Goal: Information Seeking & Learning: Learn about a topic

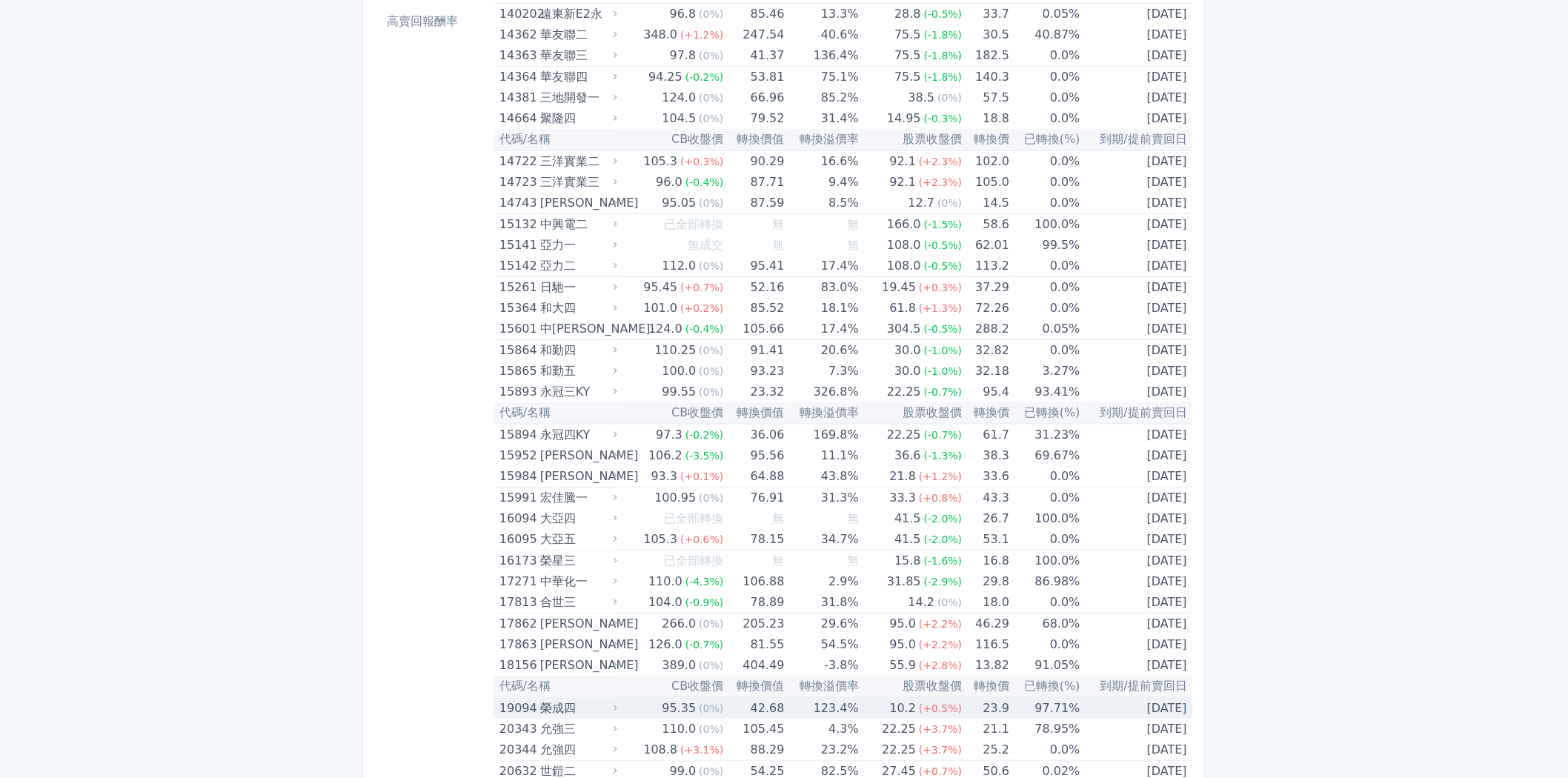
scroll to position [83, 0]
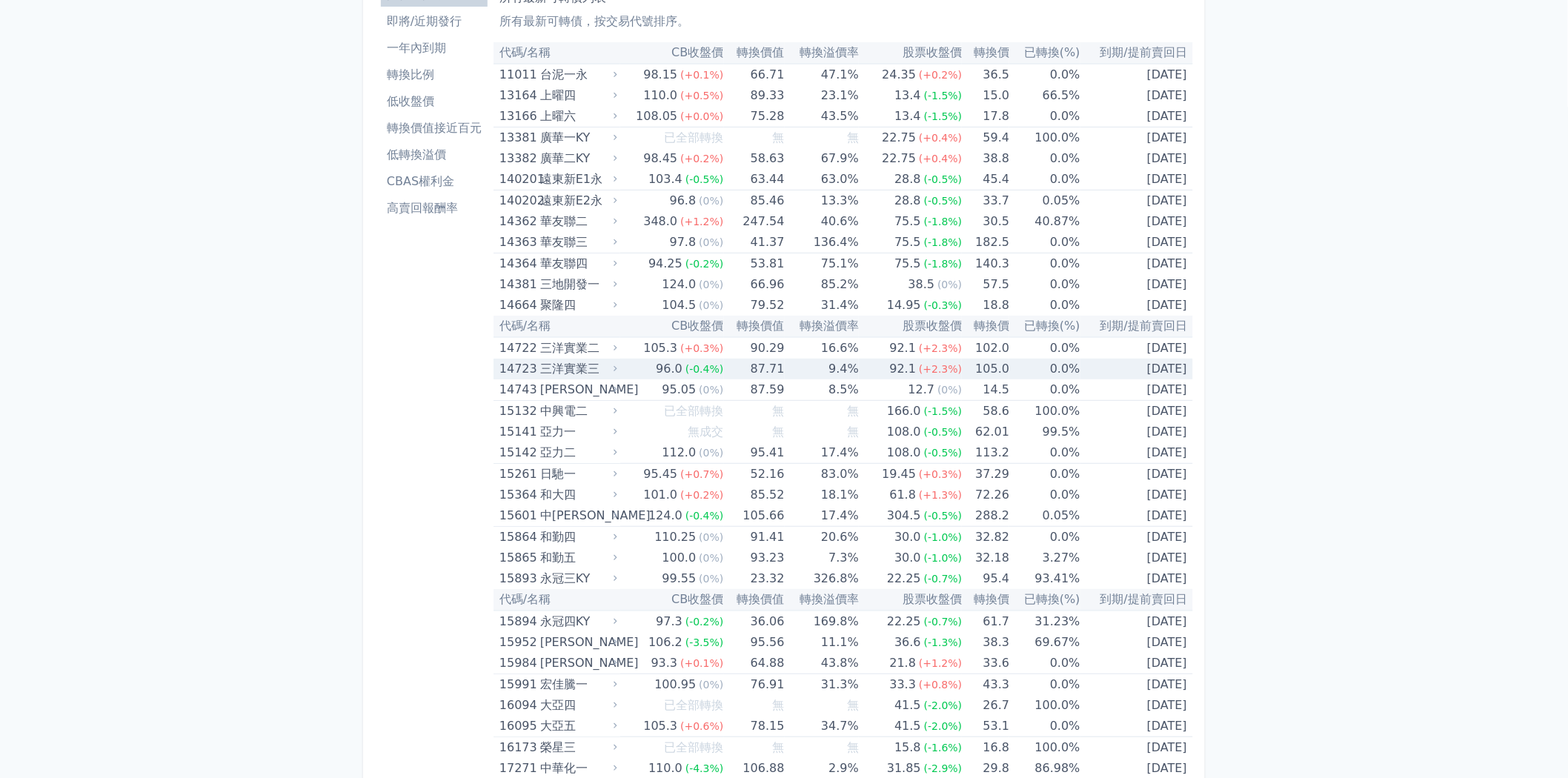
click at [966, 360] on td "105.0" at bounding box center [985, 369] width 47 height 21
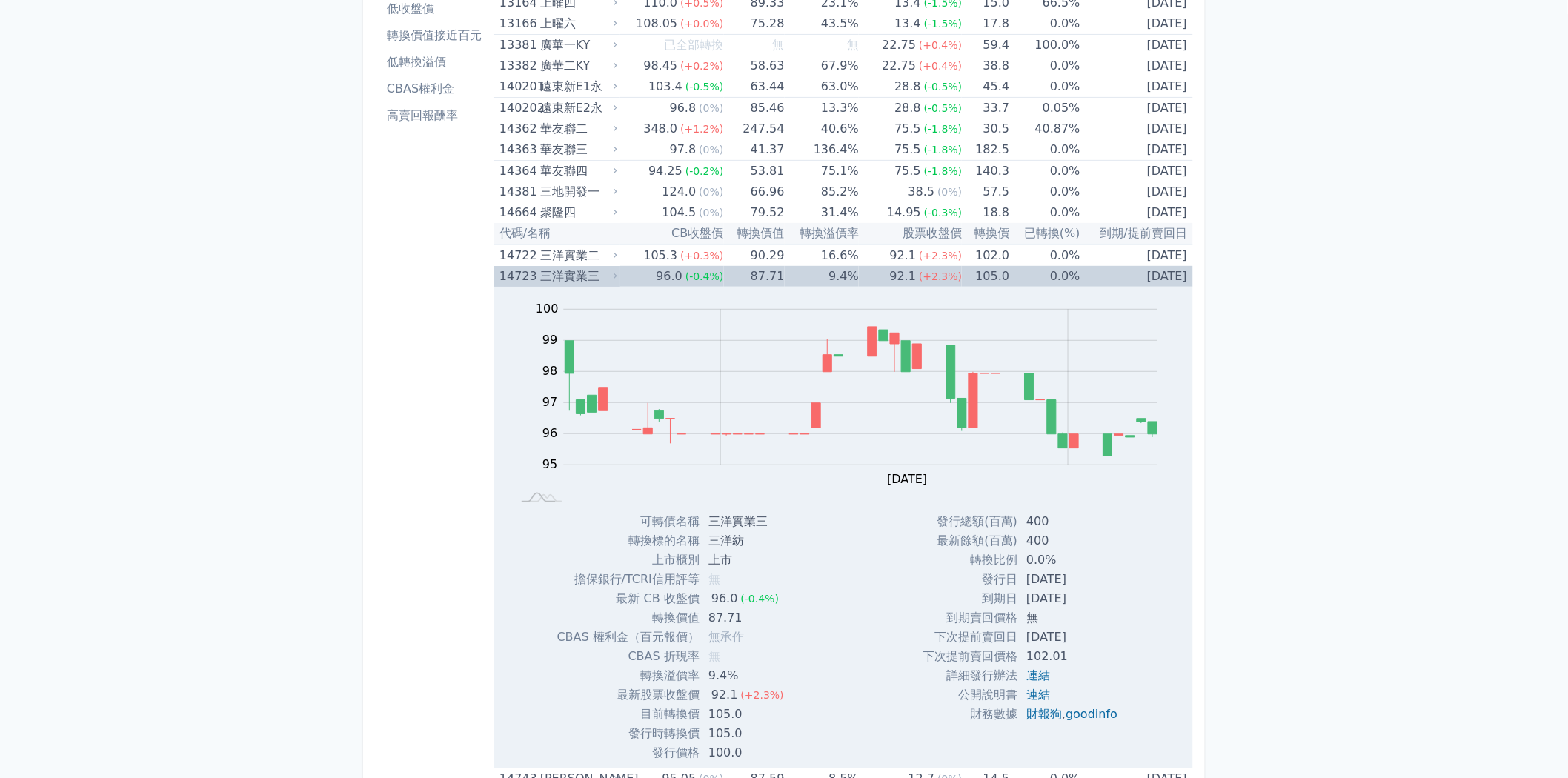
scroll to position [164, 0]
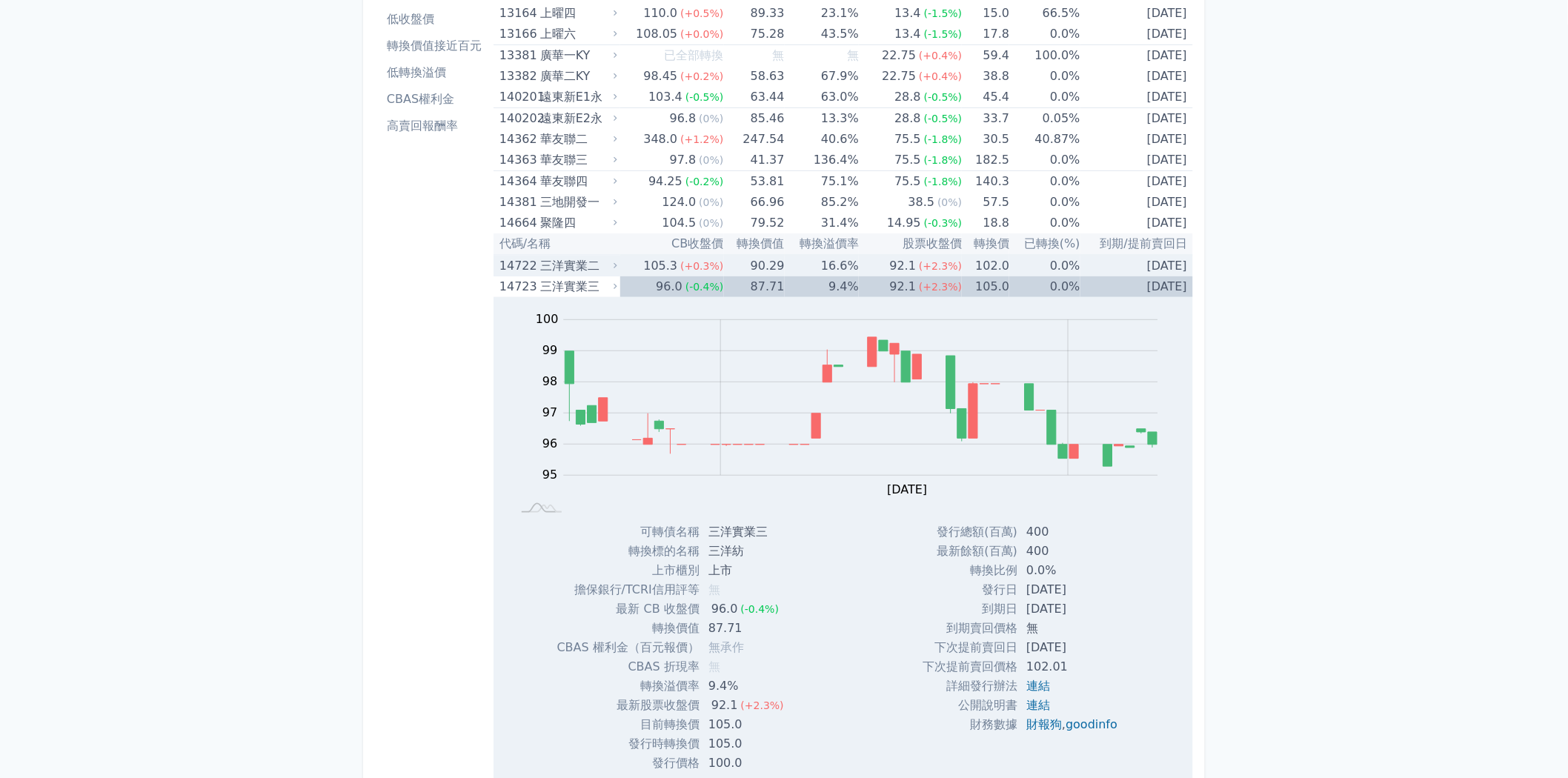
click at [809, 262] on td "16.6%" at bounding box center [821, 266] width 74 height 21
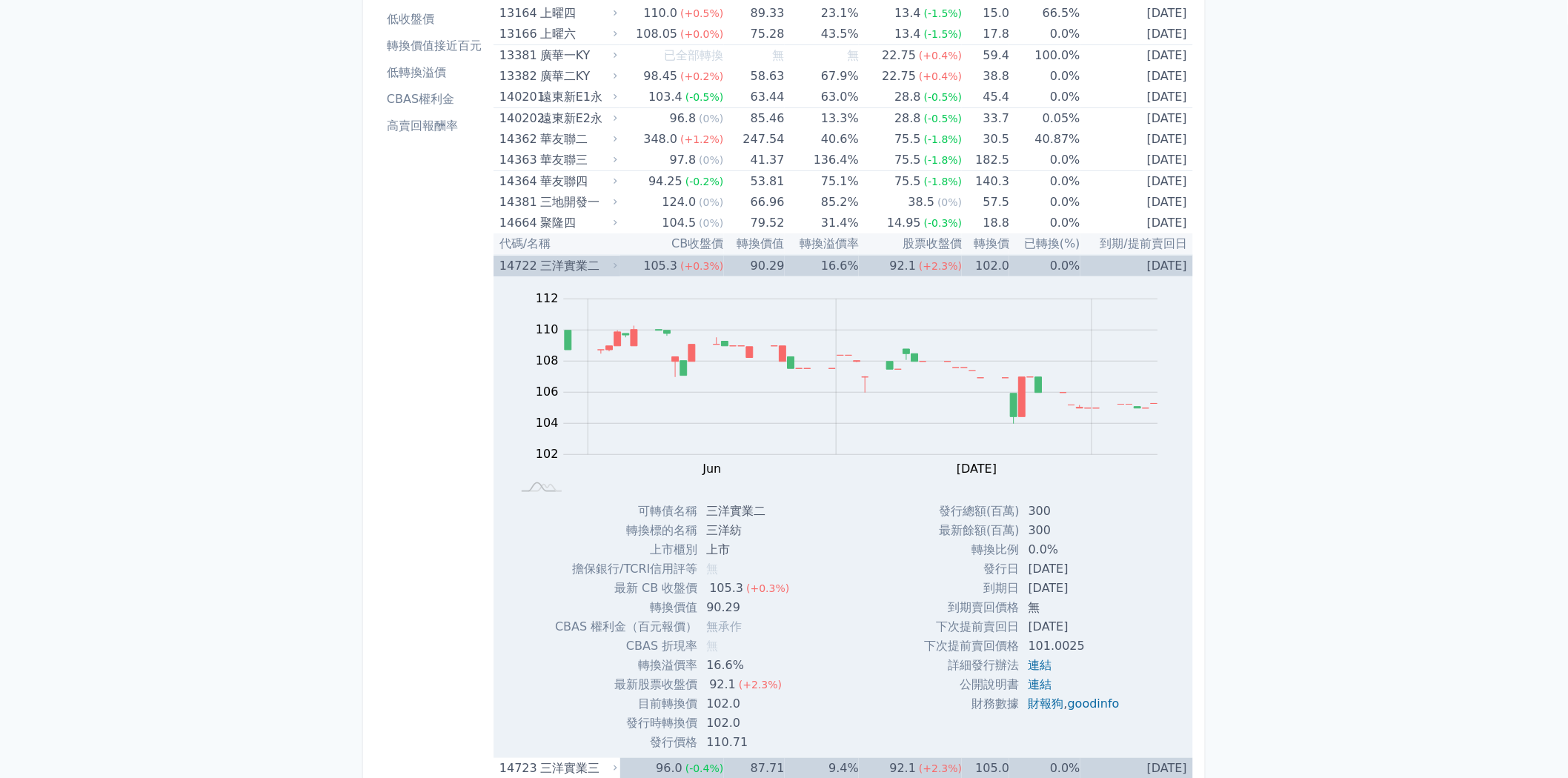
click at [761, 271] on td "90.29" at bounding box center [754, 266] width 60 height 21
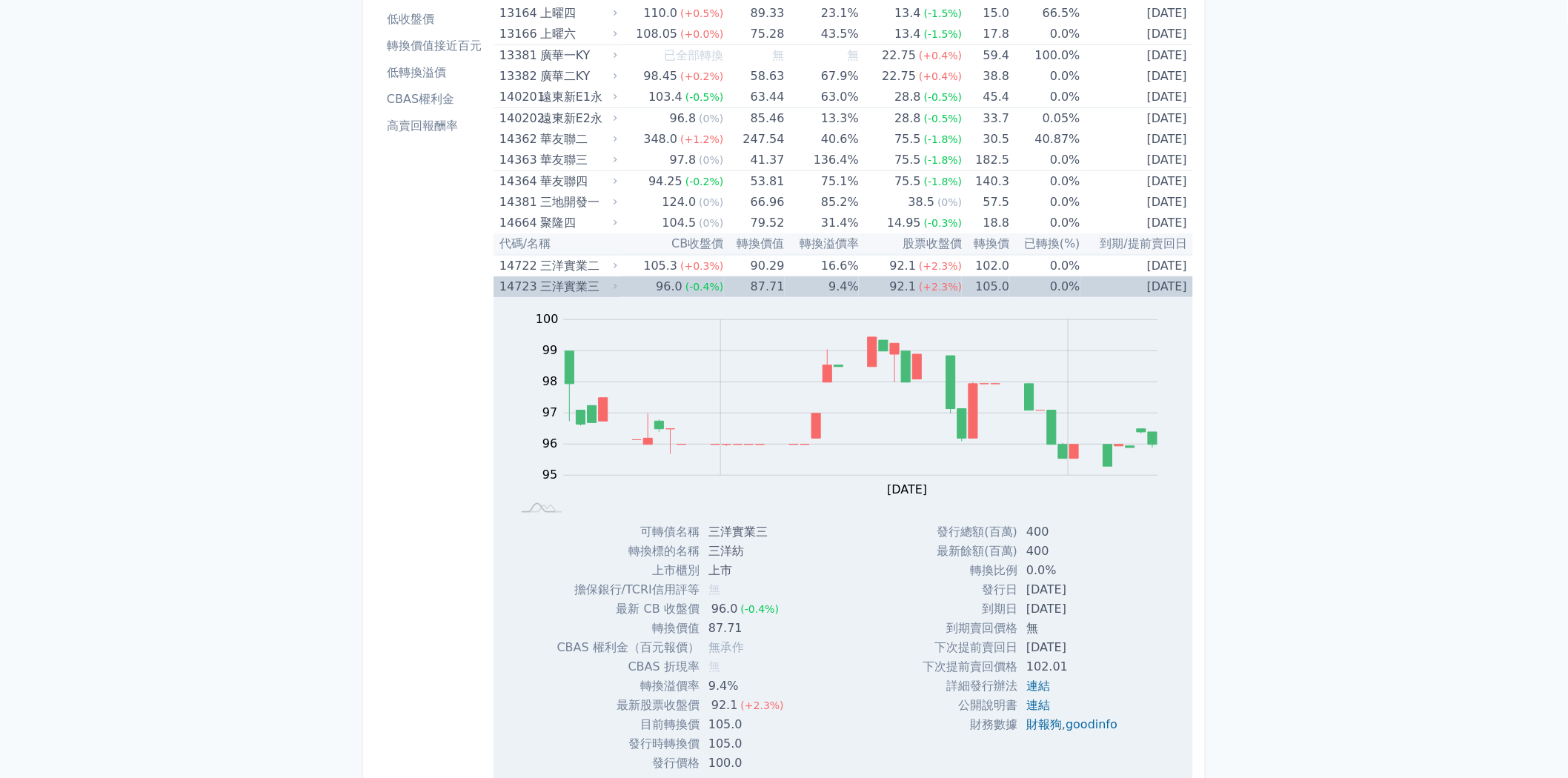
click at [666, 278] on div "96.0" at bounding box center [669, 287] width 33 height 21
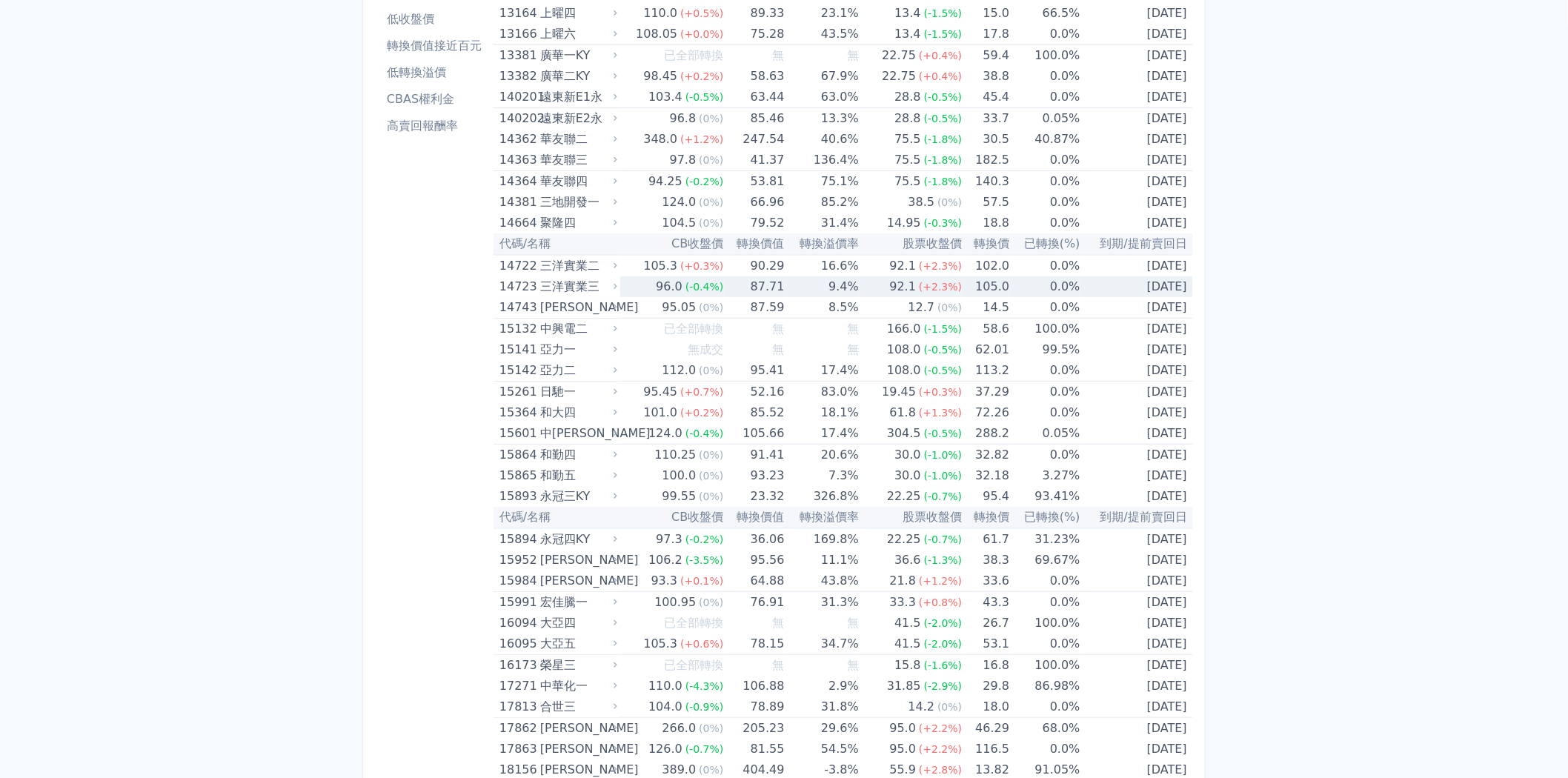
click at [665, 278] on div "96.0" at bounding box center [669, 287] width 33 height 21
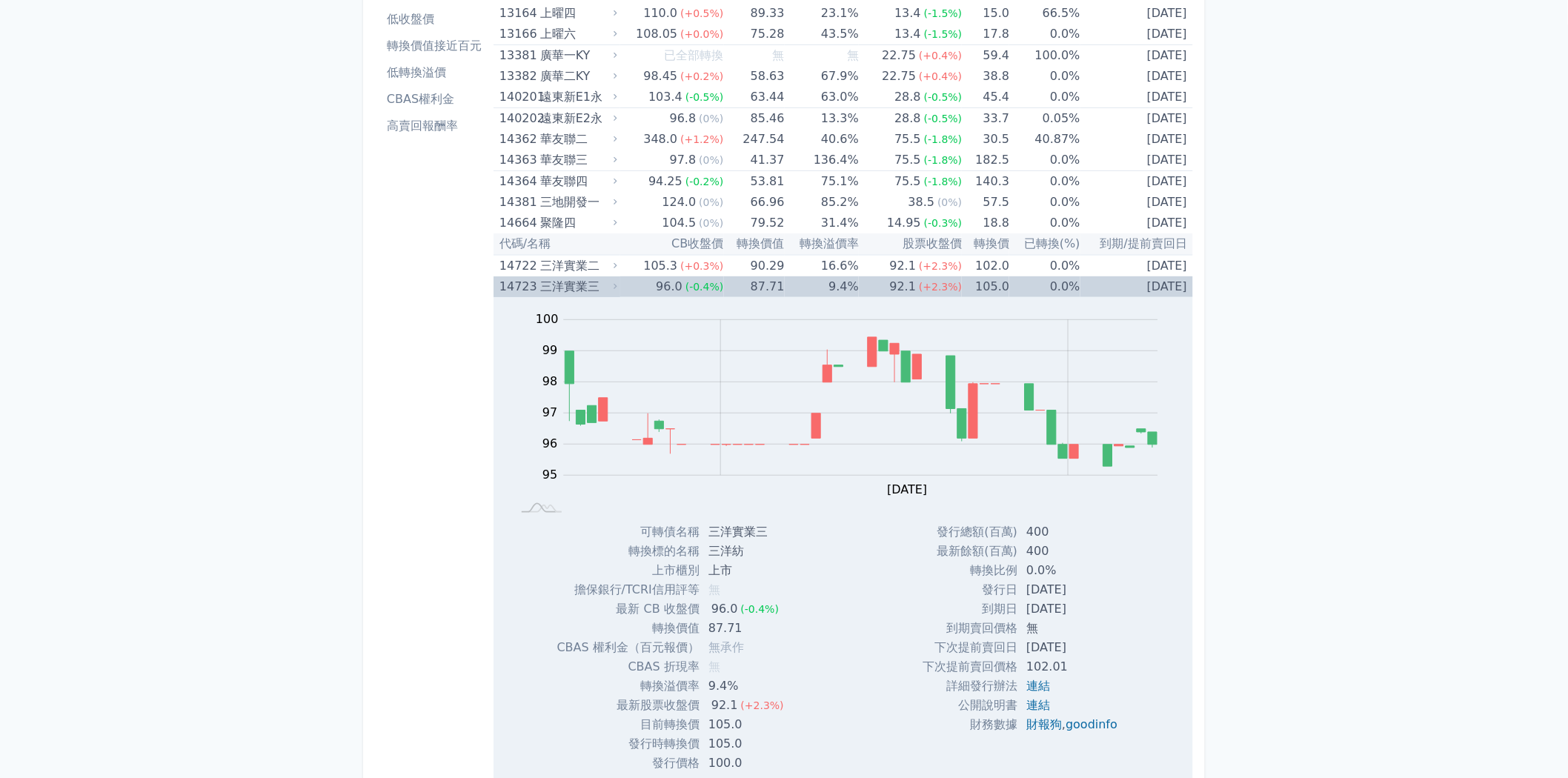
click at [672, 278] on div "96.0" at bounding box center [669, 287] width 33 height 21
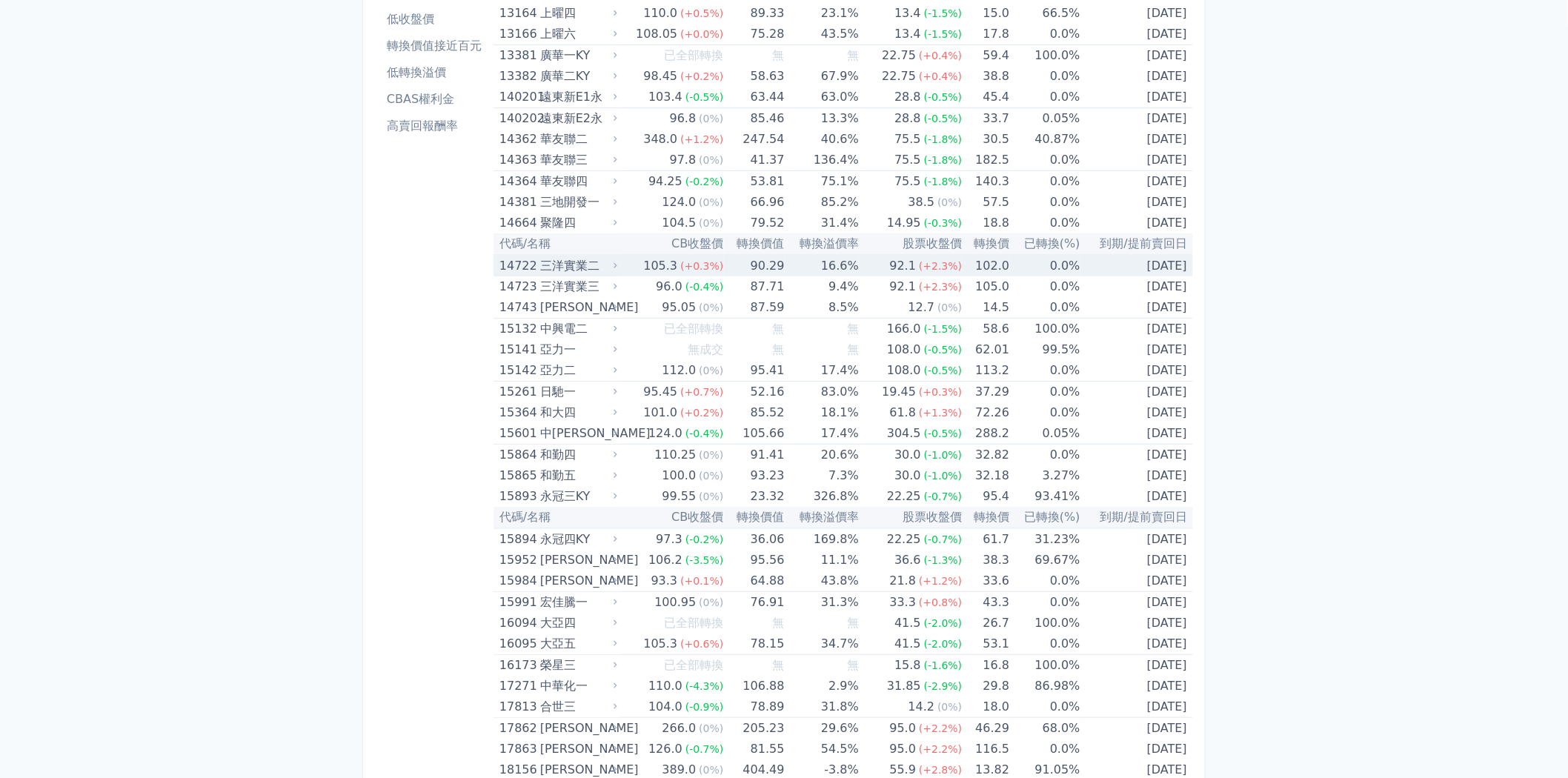
click at [690, 260] on span "(+0.3%)" at bounding box center [701, 266] width 43 height 12
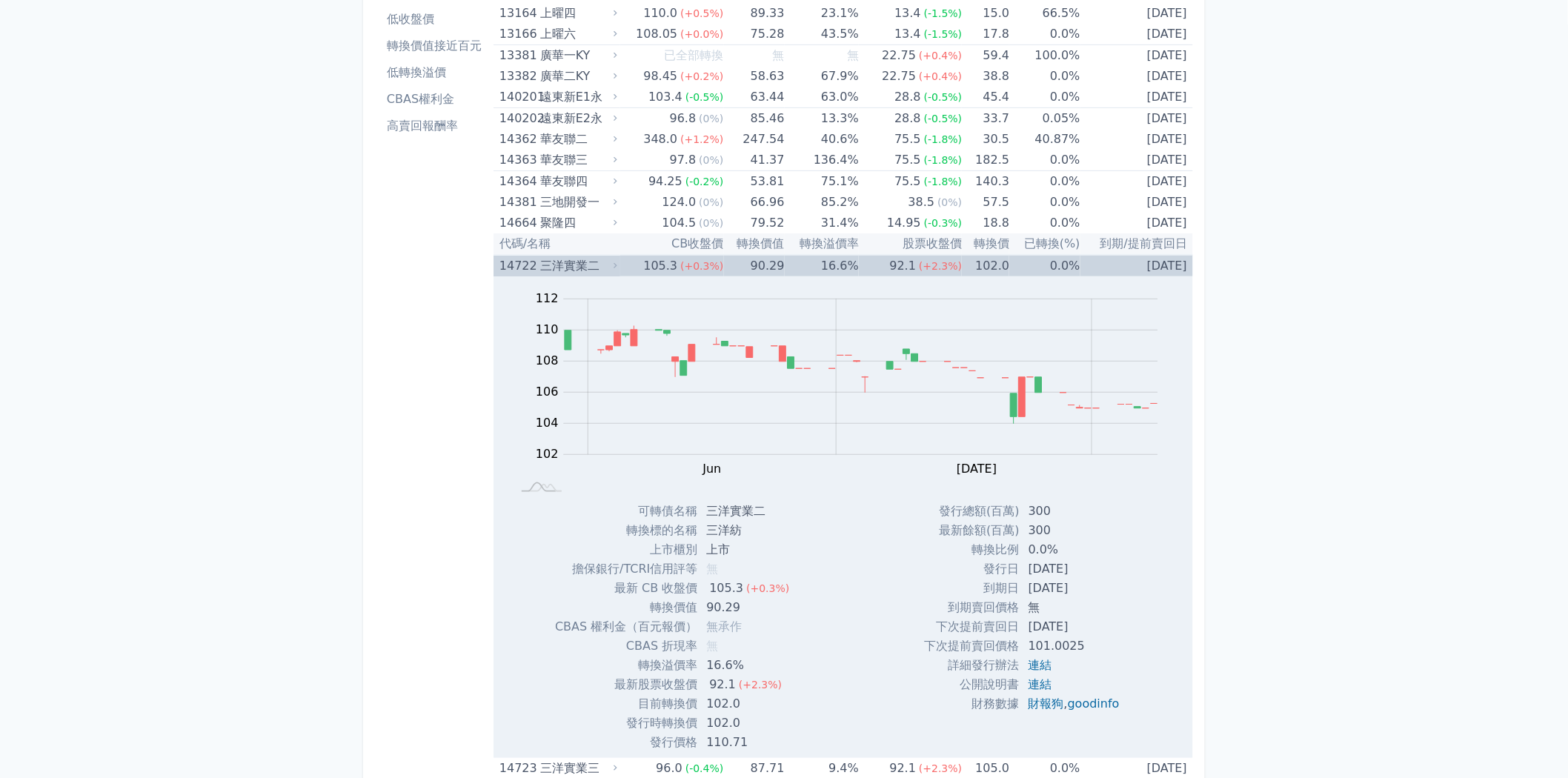
click at [690, 260] on span "(+0.3%)" at bounding box center [701, 266] width 43 height 12
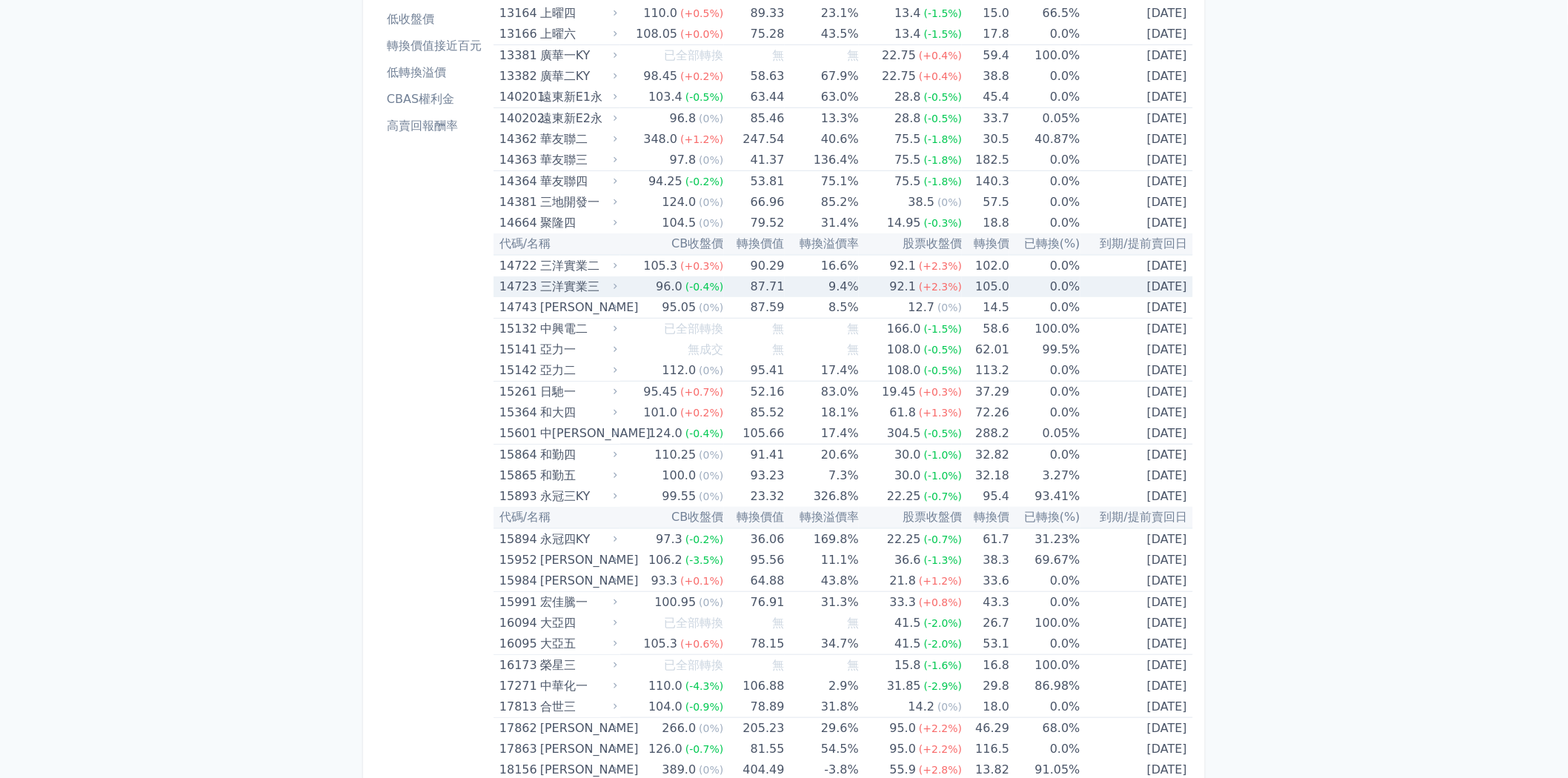
click at [785, 285] on td "9.4%" at bounding box center [821, 287] width 74 height 21
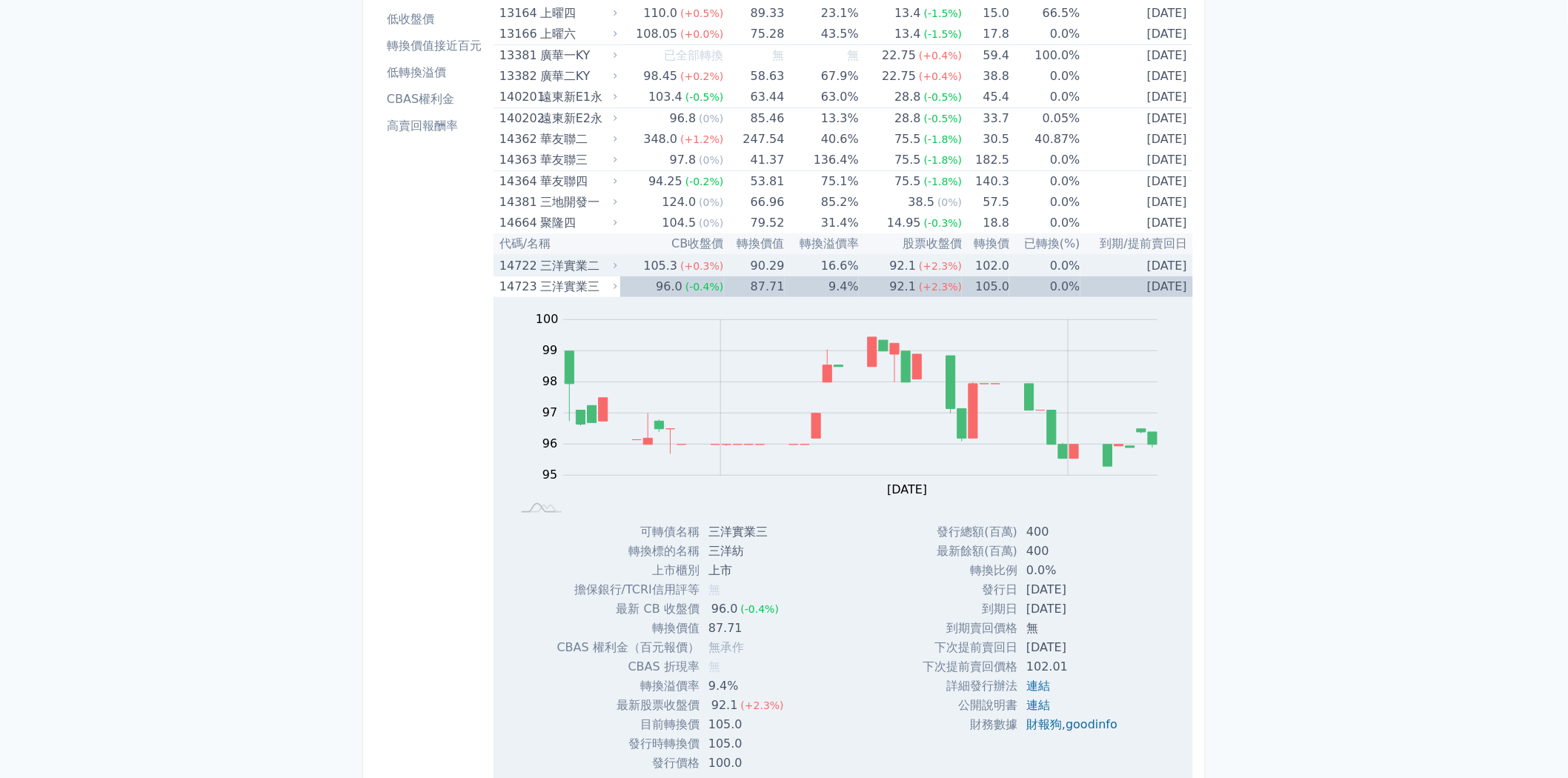
click at [758, 255] on td "90.29" at bounding box center [754, 266] width 60 height 21
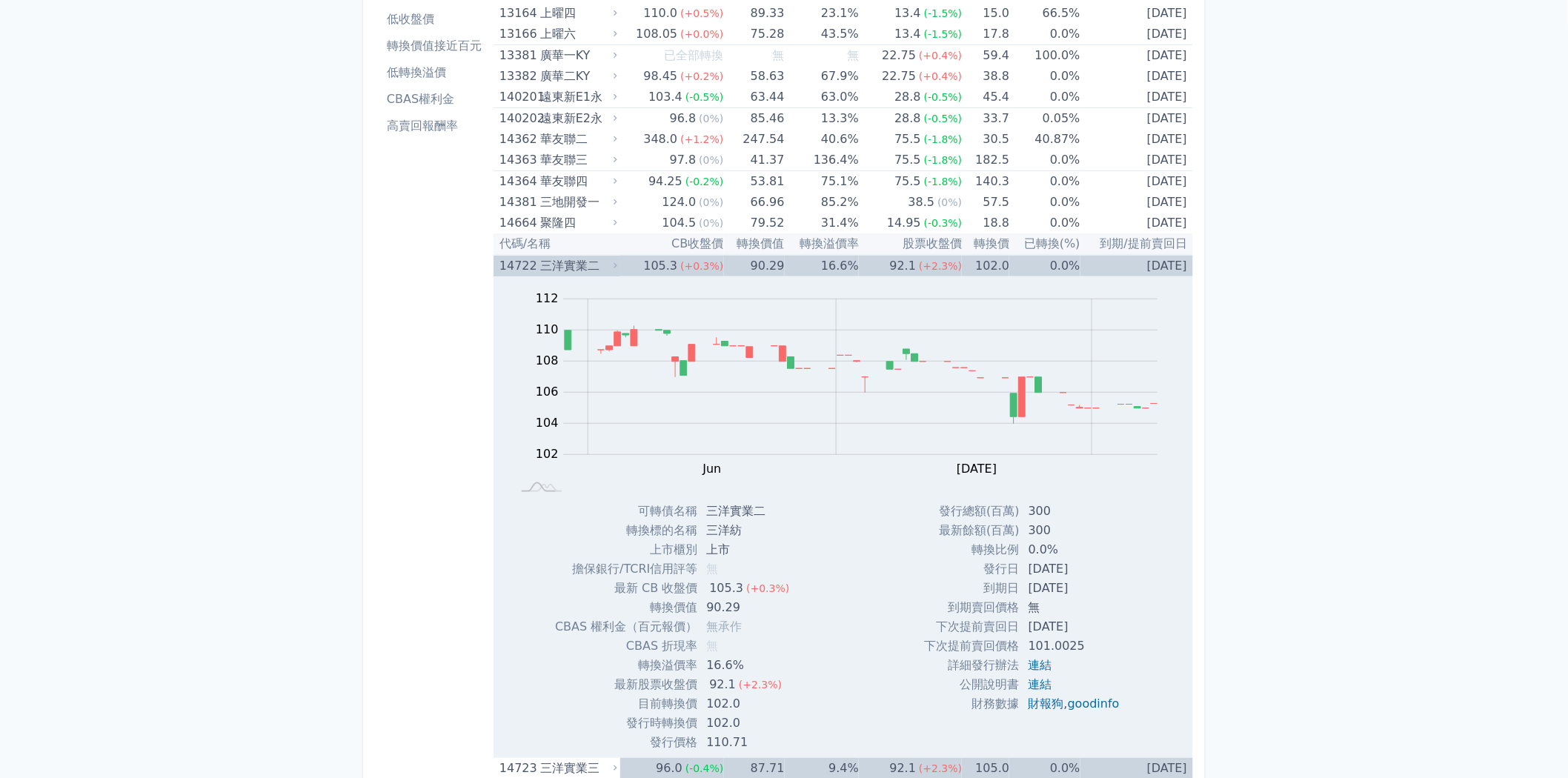
click at [757, 255] on td "90.29" at bounding box center [754, 266] width 60 height 21
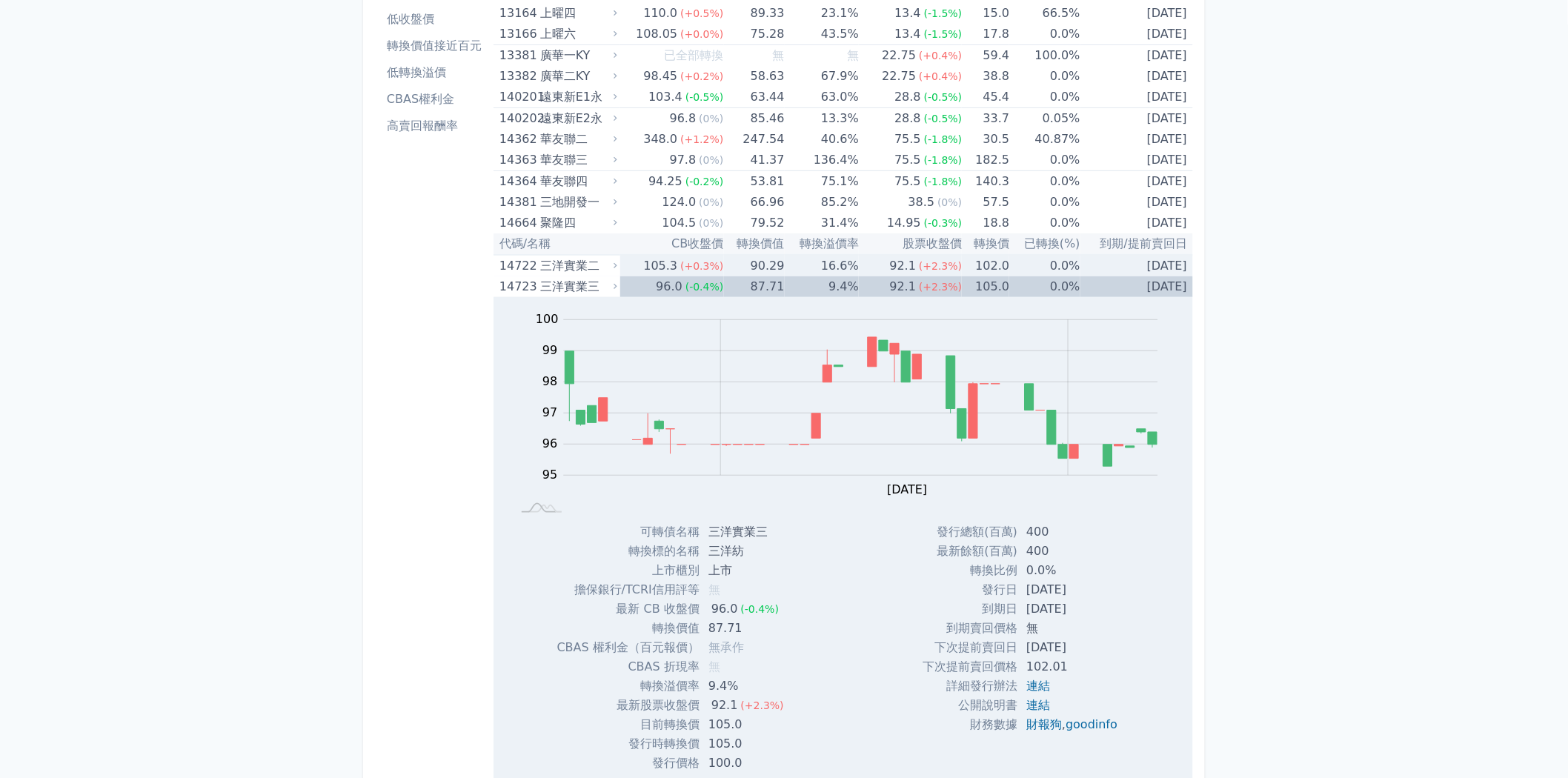
click at [716, 272] on div "(+0.3%)" at bounding box center [701, 267] width 43 height 21
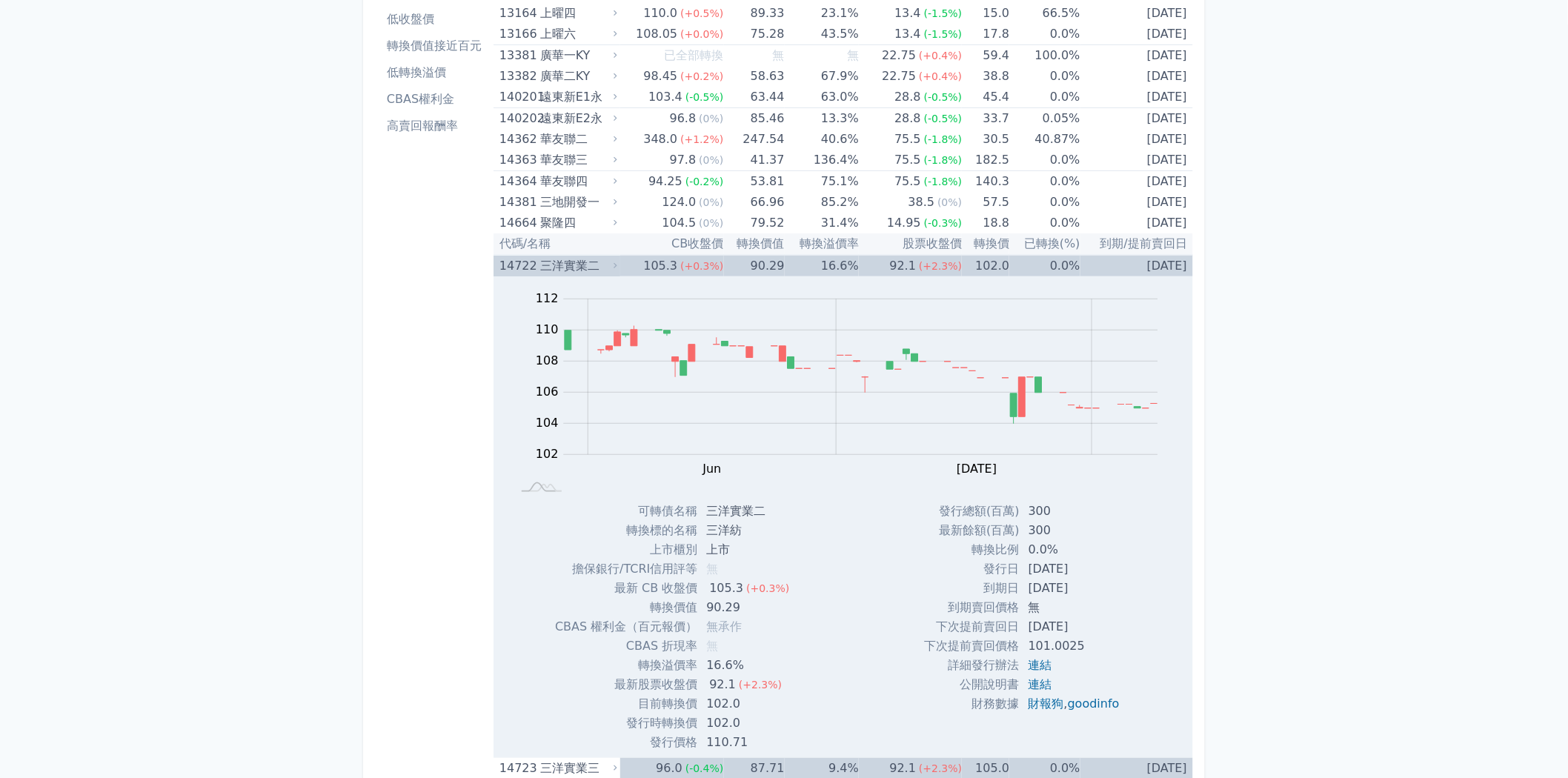
click at [612, 256] on div "三洋實業二" at bounding box center [576, 267] width 74 height 21
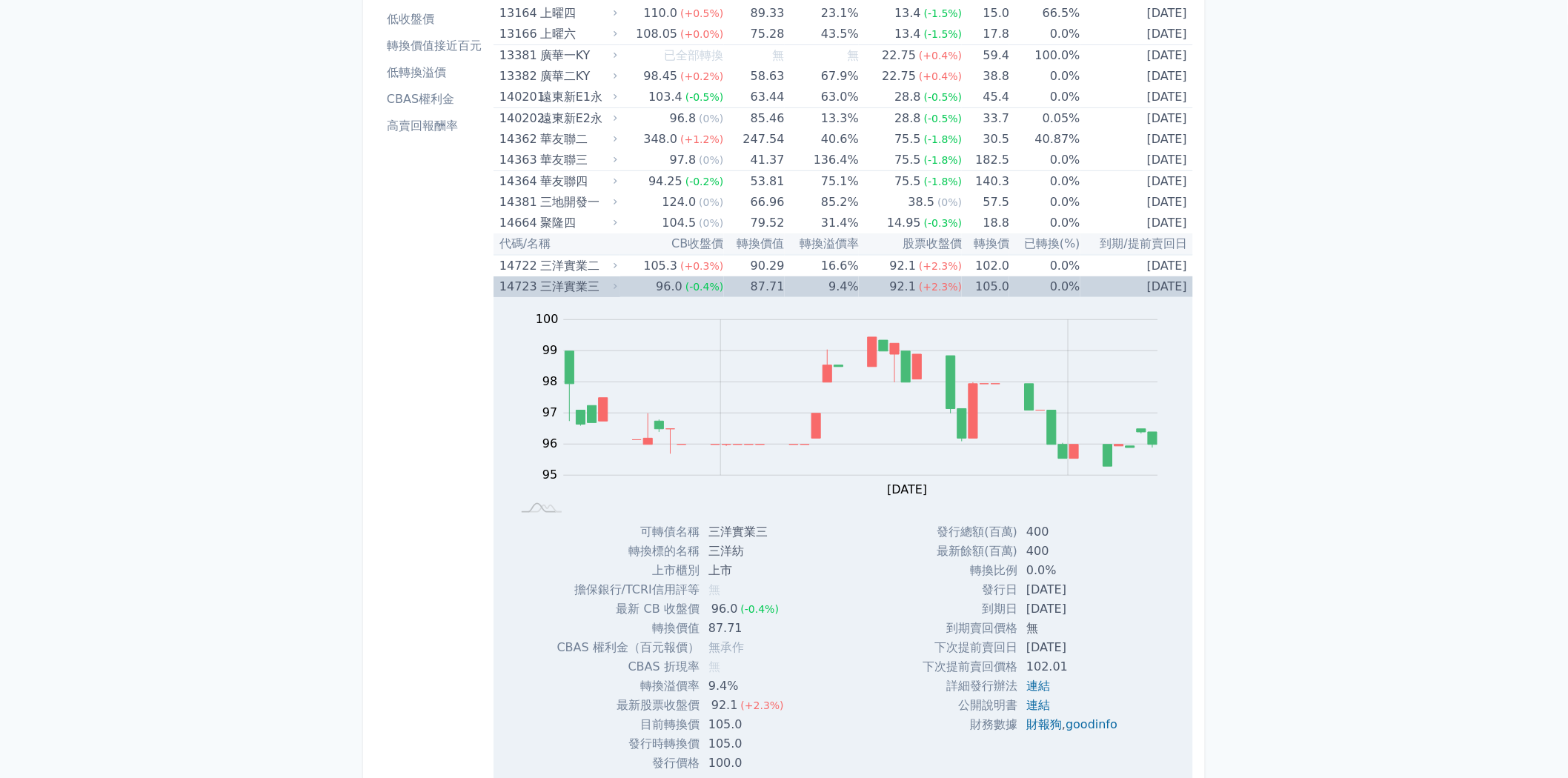
click at [592, 282] on div "三洋實業三" at bounding box center [576, 287] width 74 height 21
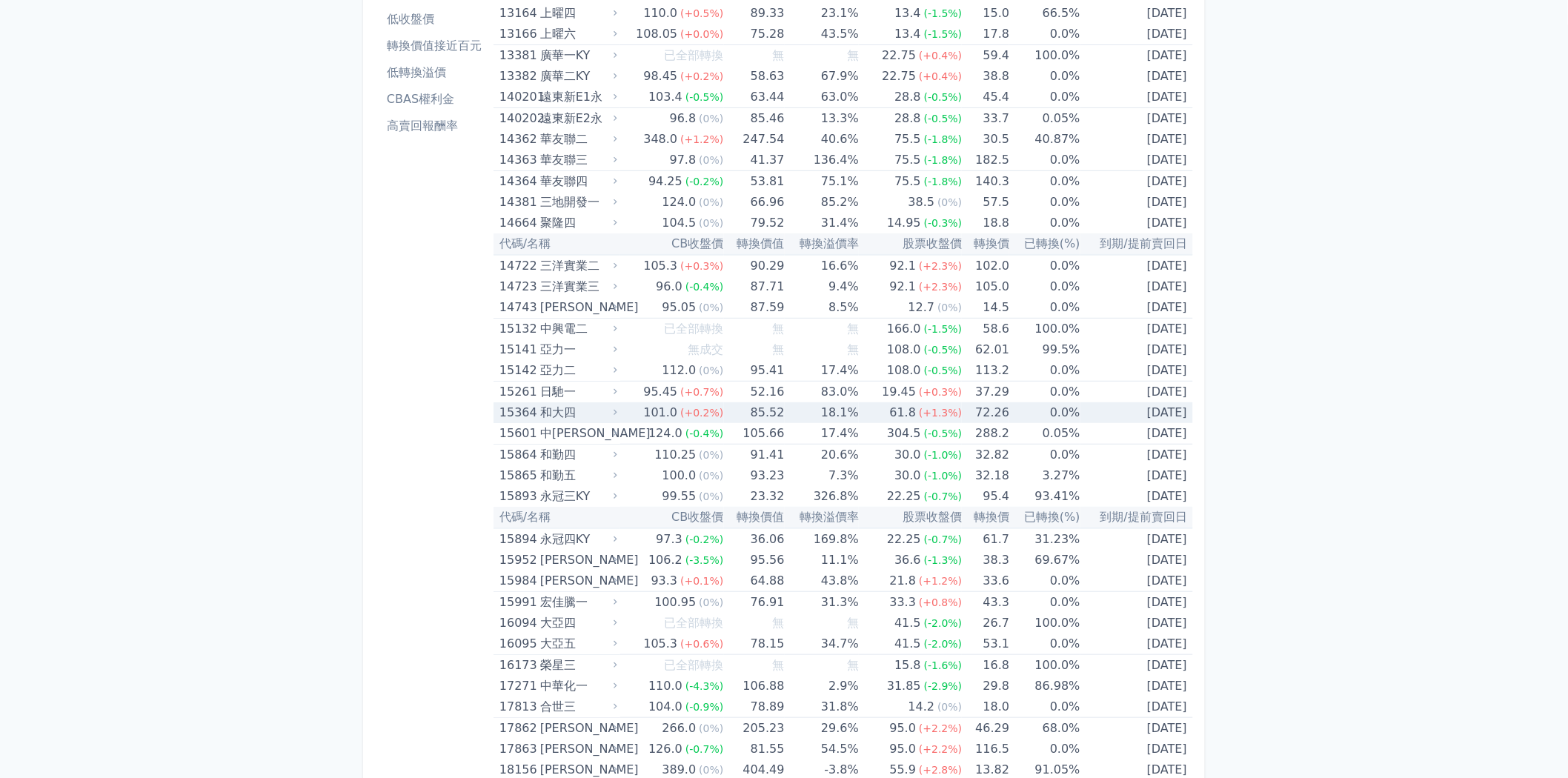
click at [771, 409] on td "85.52" at bounding box center [754, 413] width 60 height 21
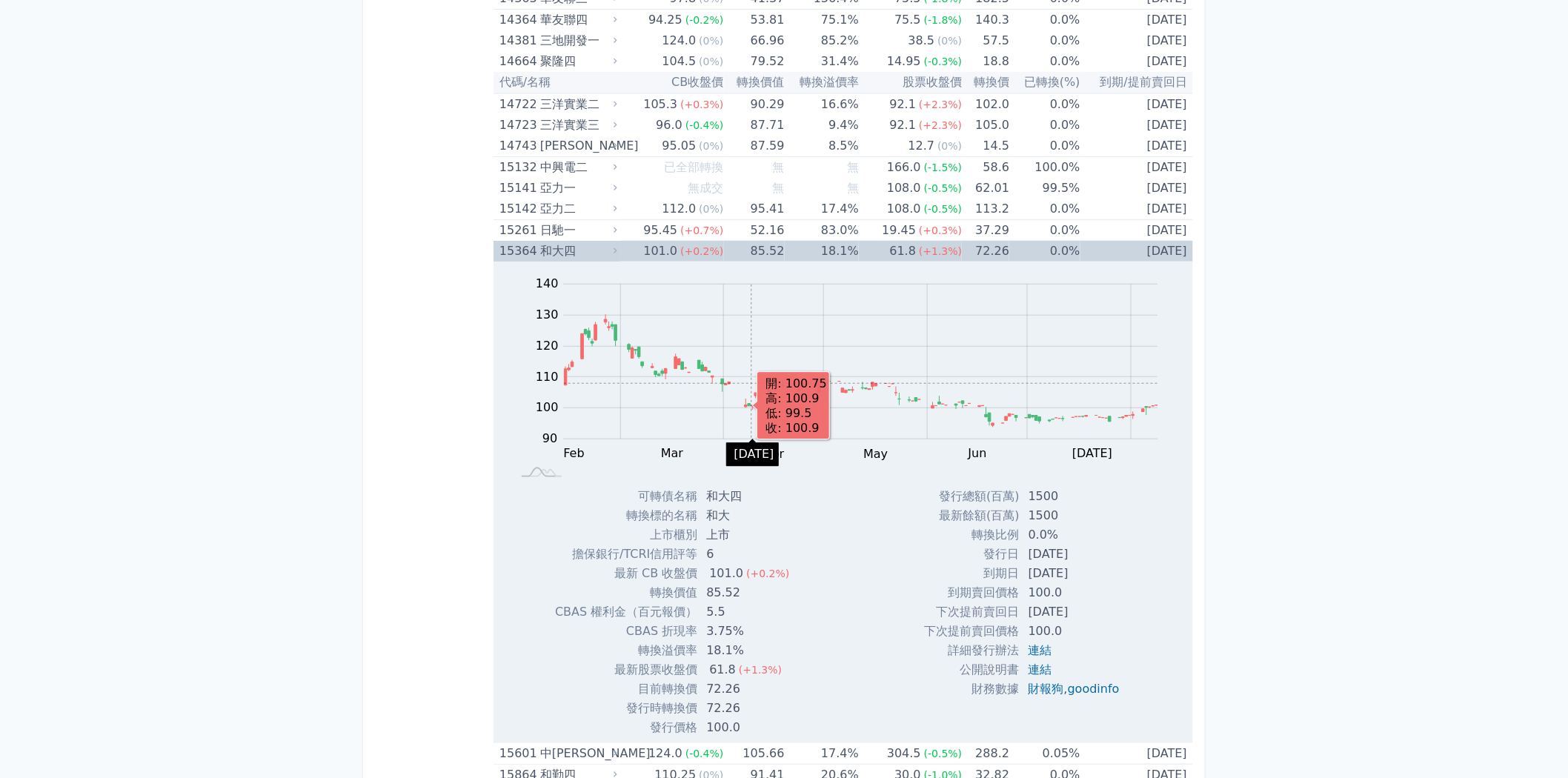
scroll to position [329, 0]
click at [761, 240] on td "85.52" at bounding box center [754, 248] width 60 height 21
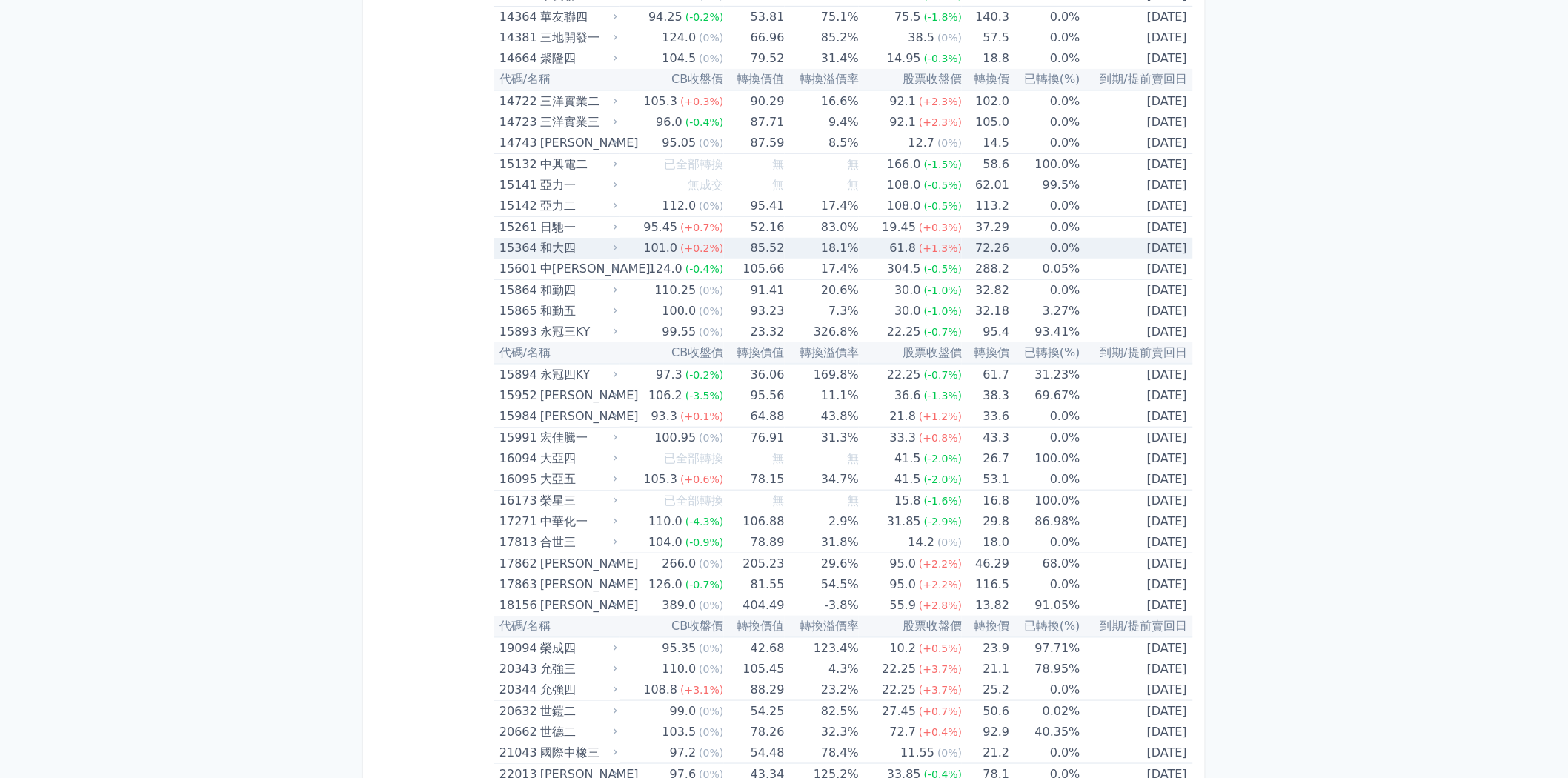
click at [734, 252] on td "85.52" at bounding box center [754, 248] width 60 height 21
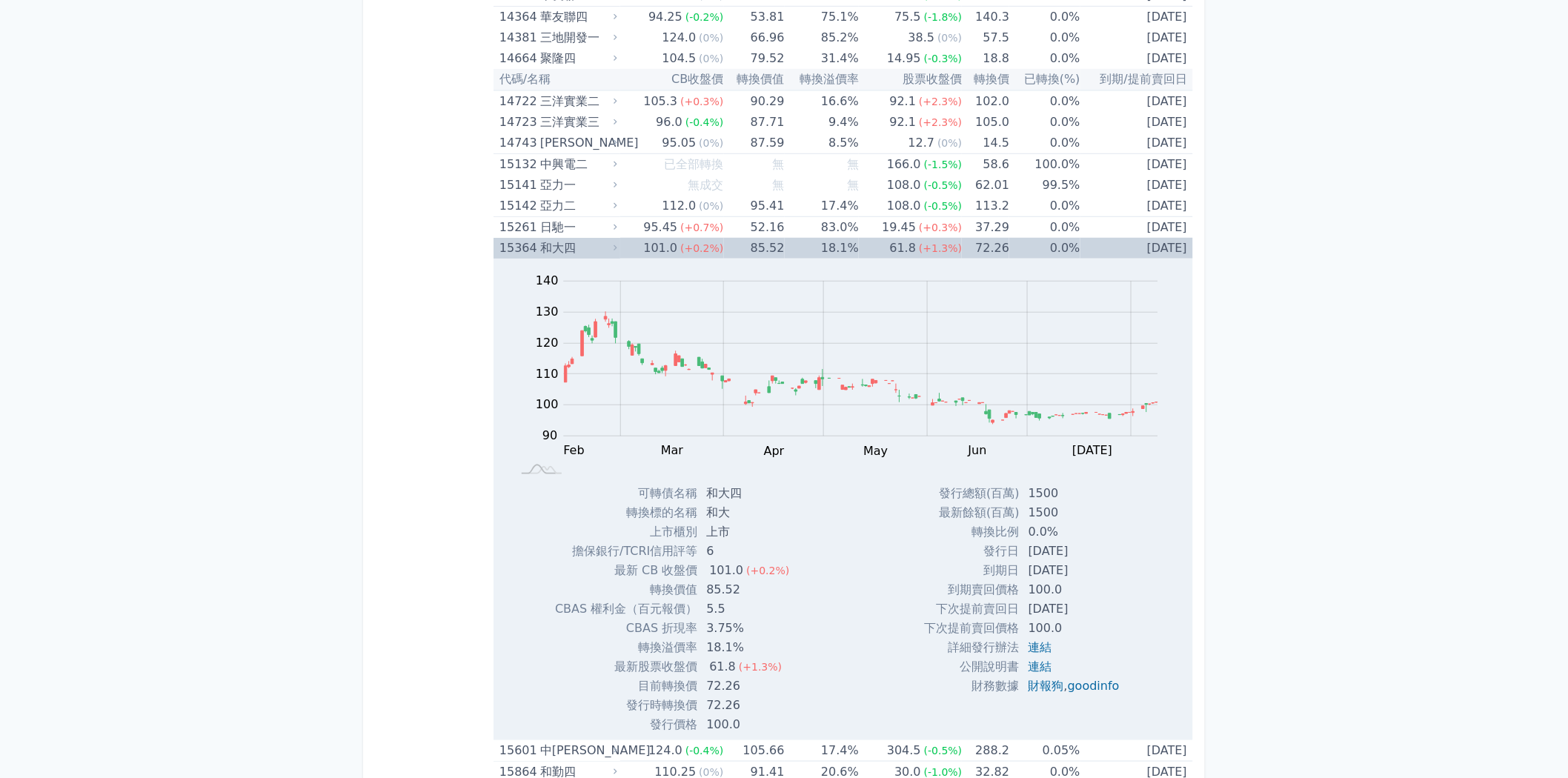
click at [717, 254] on div "(+0.2%)" at bounding box center [701, 248] width 43 height 21
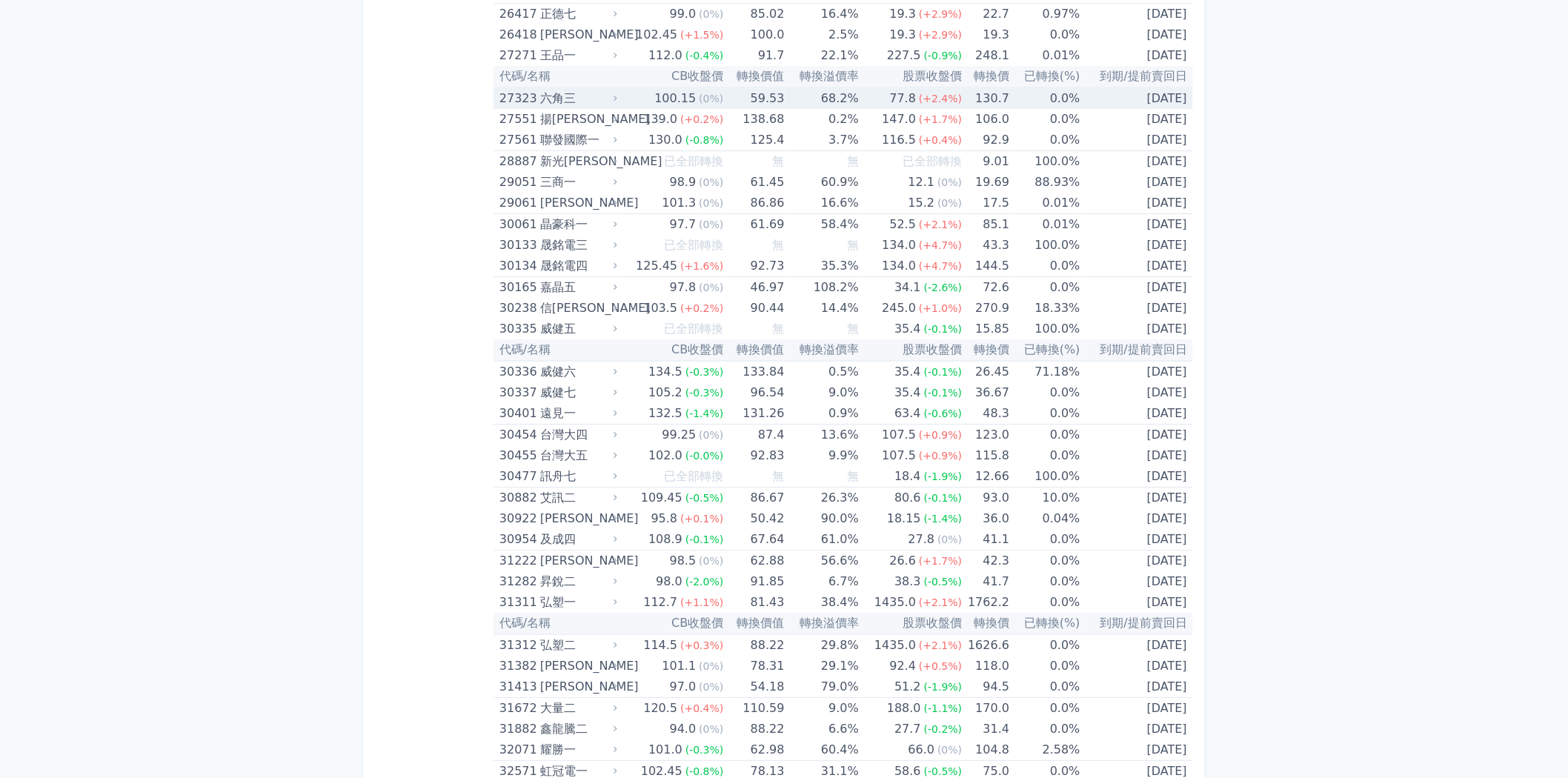
scroll to position [1975, 0]
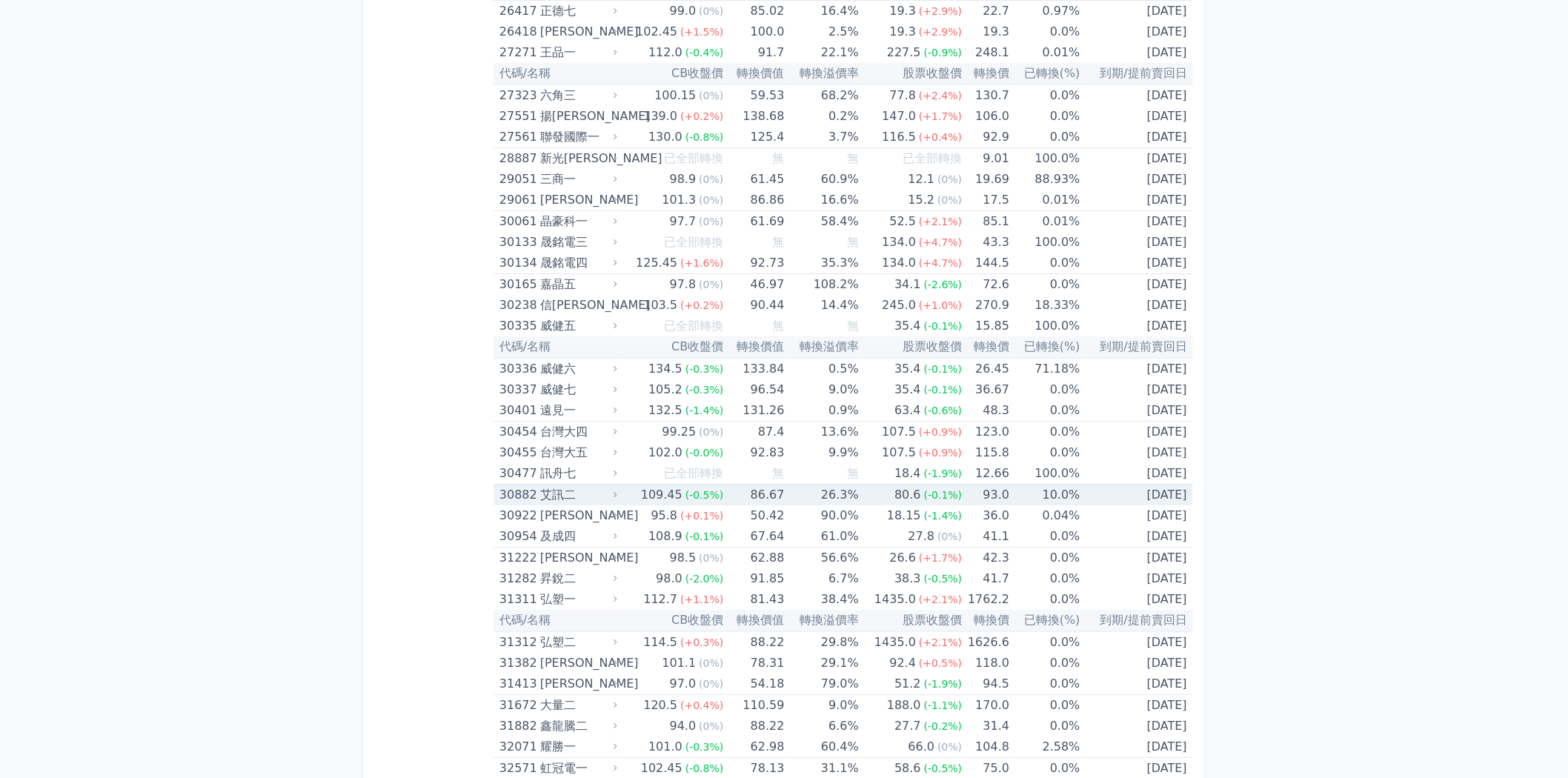
click at [701, 489] on span "(-0.5%)" at bounding box center [705, 495] width 38 height 12
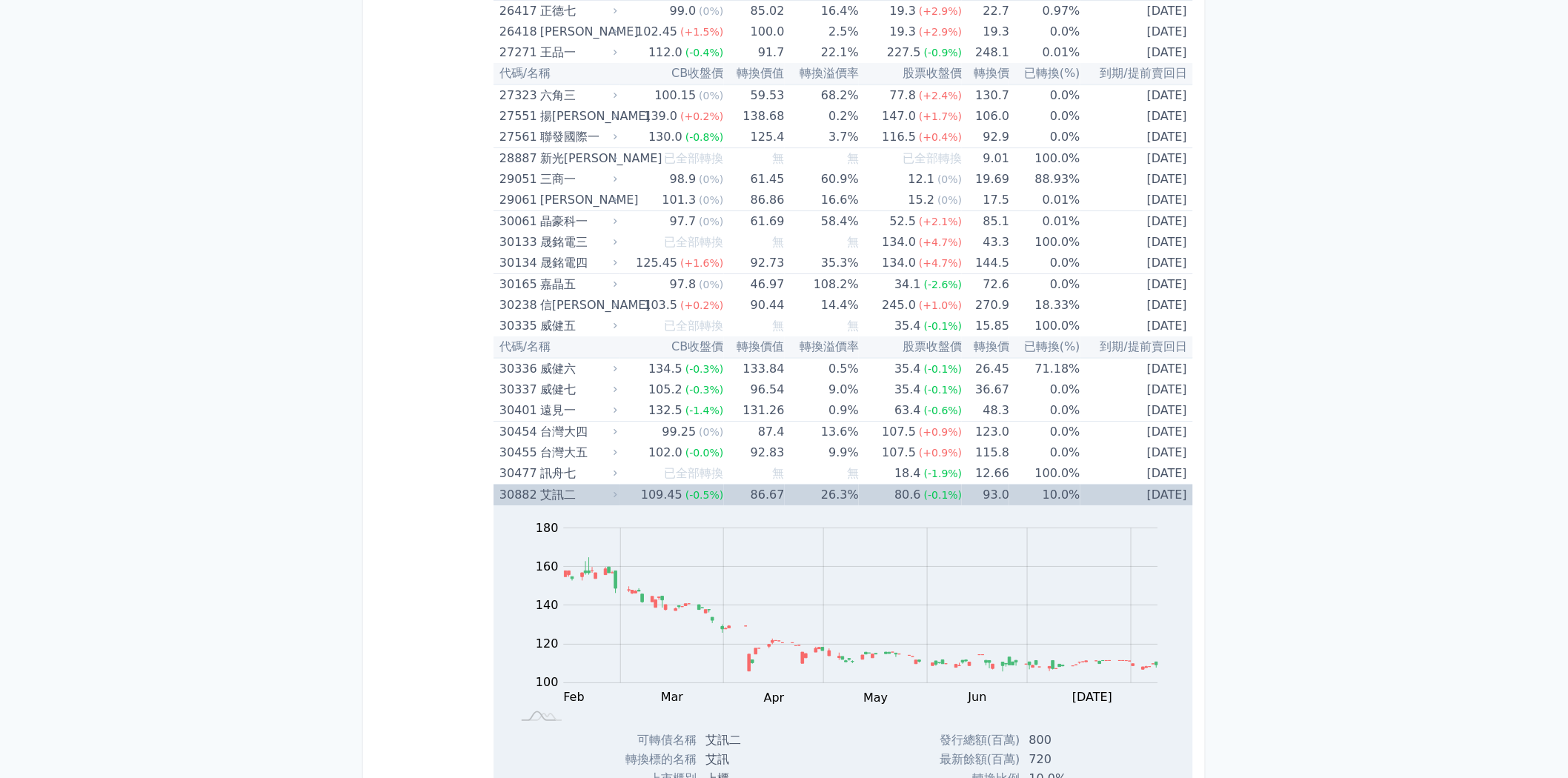
click at [692, 489] on span "(-0.5%)" at bounding box center [705, 495] width 38 height 12
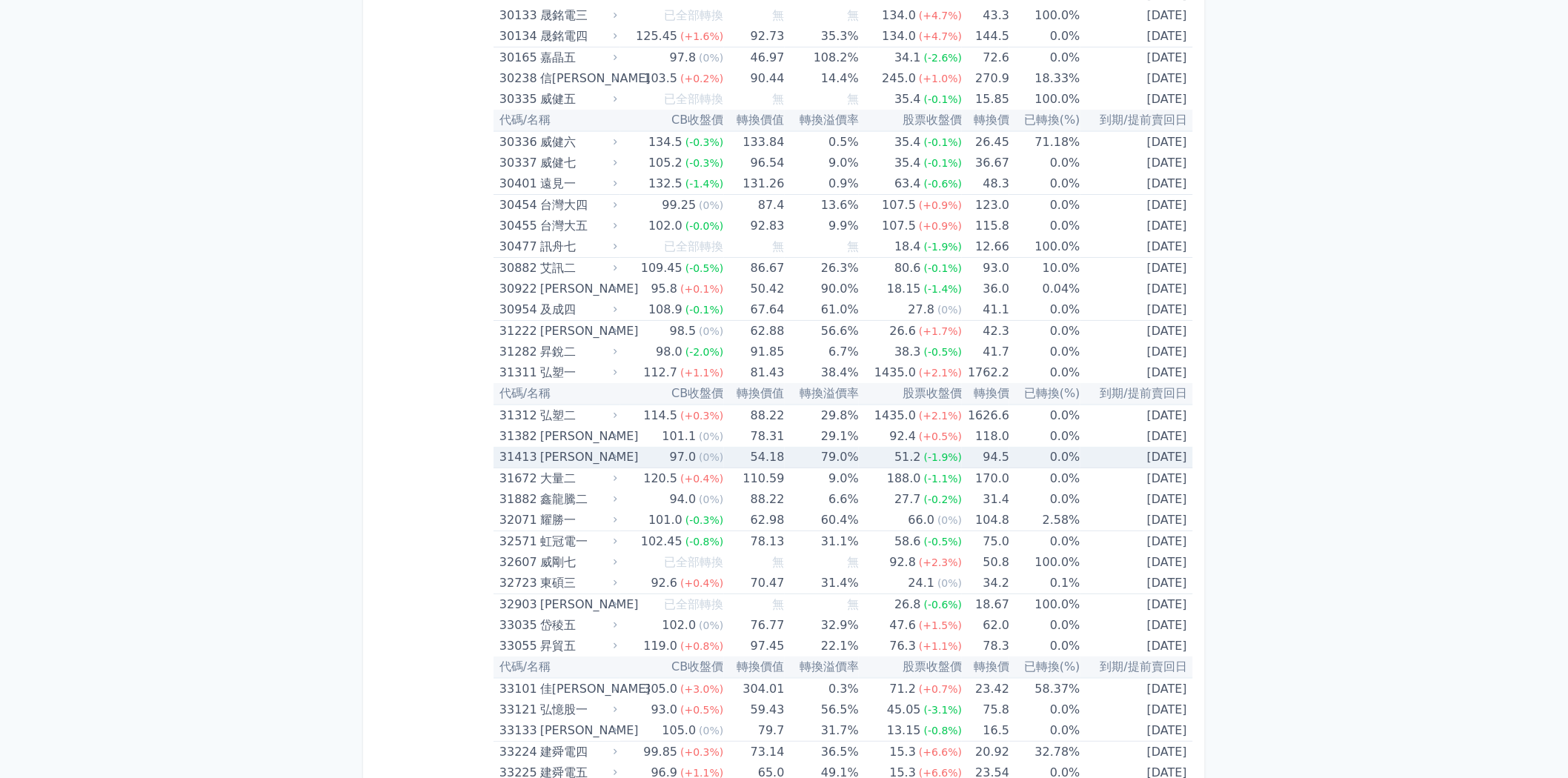
scroll to position [2223, 0]
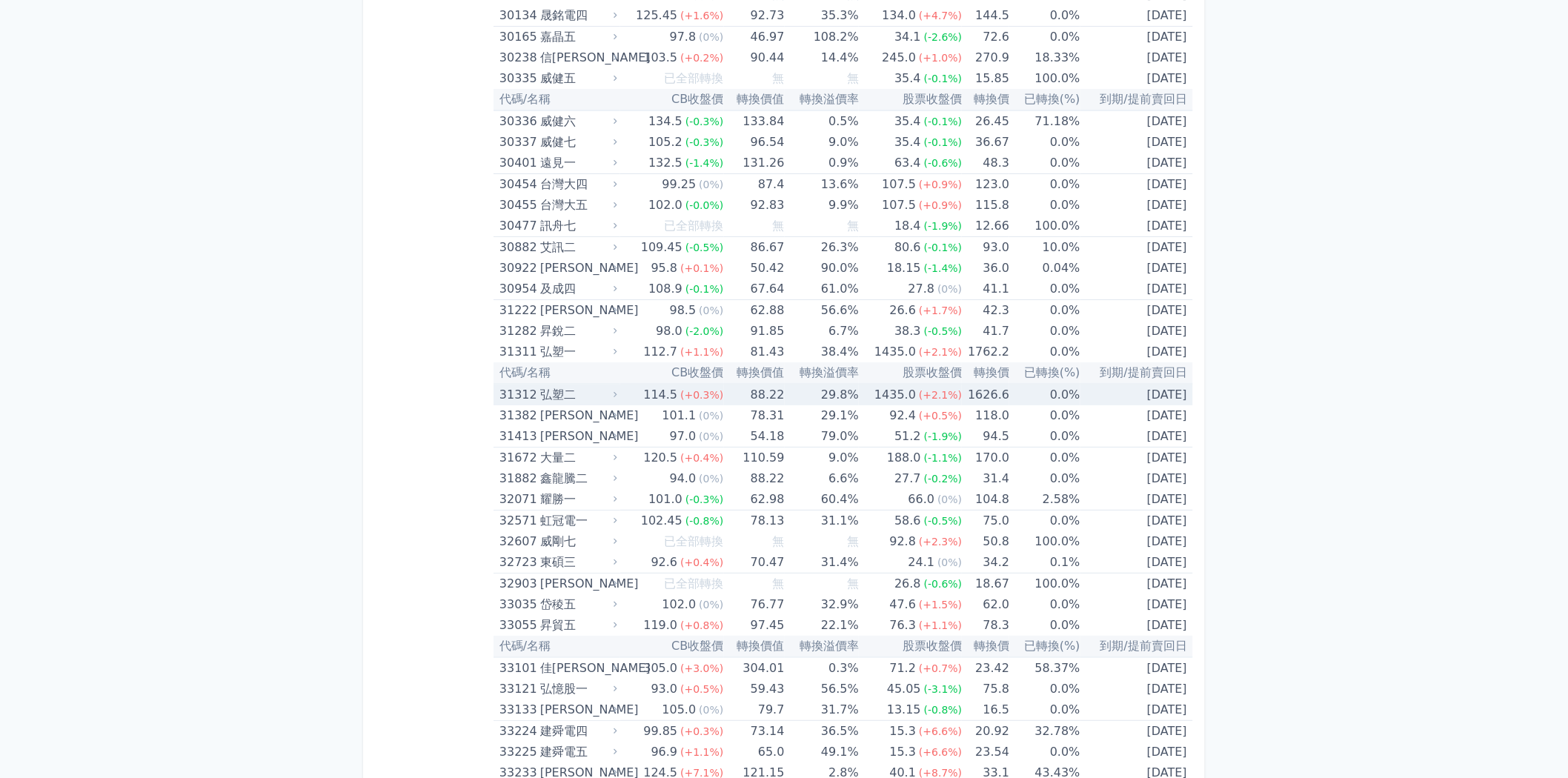
click at [709, 389] on span "(+0.3%)" at bounding box center [701, 395] width 43 height 12
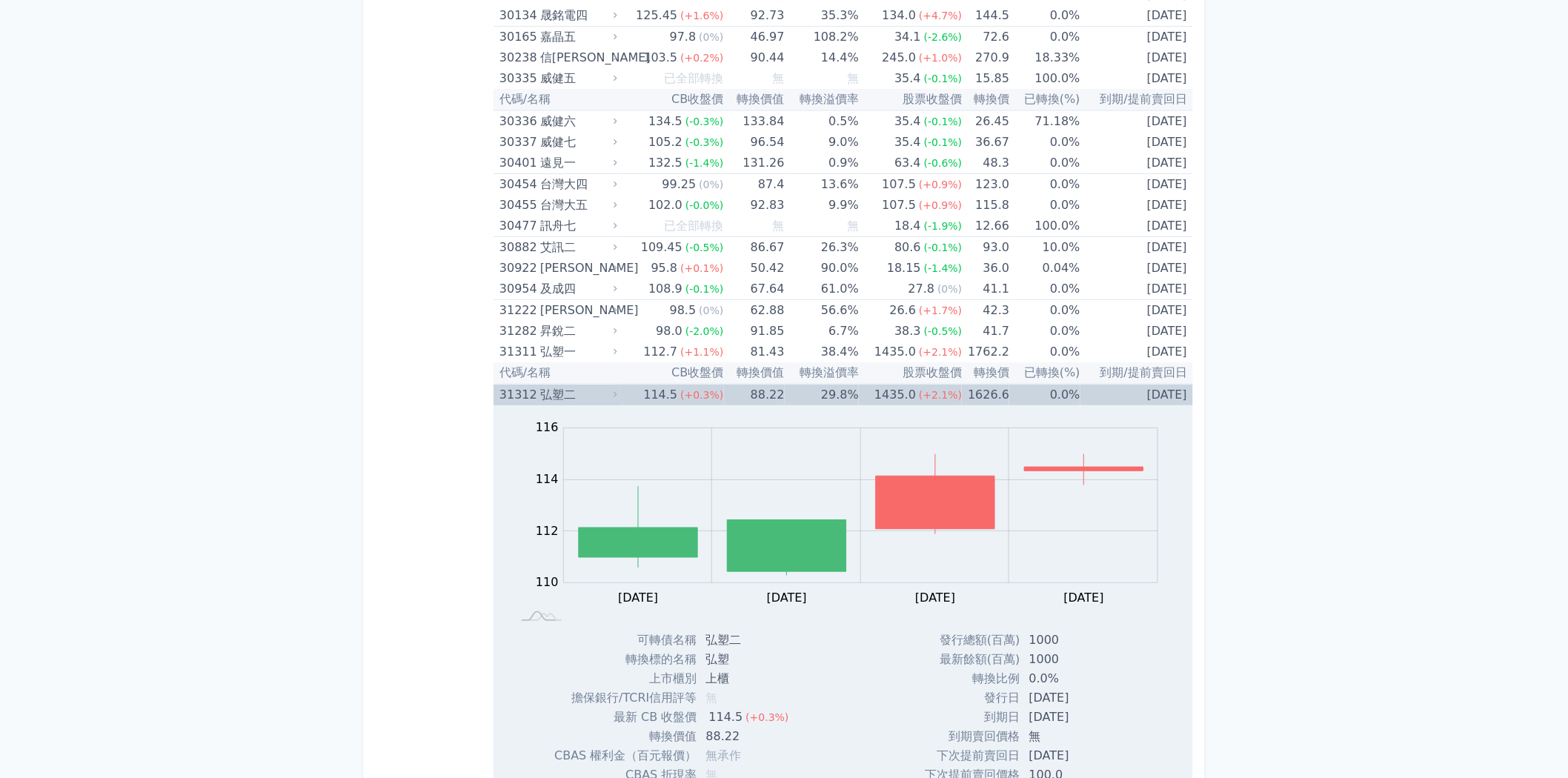
click at [709, 389] on span "(+0.3%)" at bounding box center [701, 395] width 43 height 12
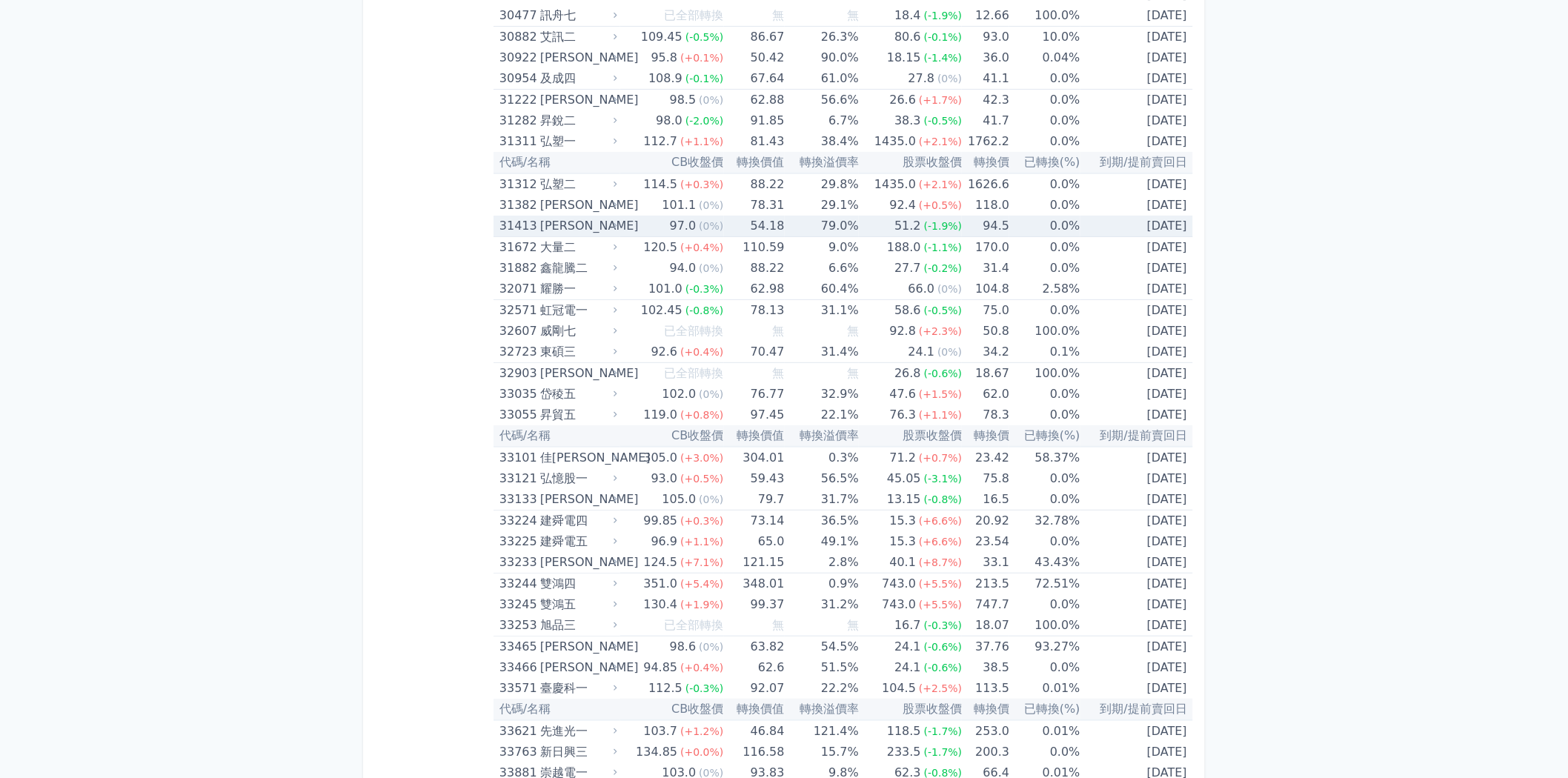
scroll to position [2470, 0]
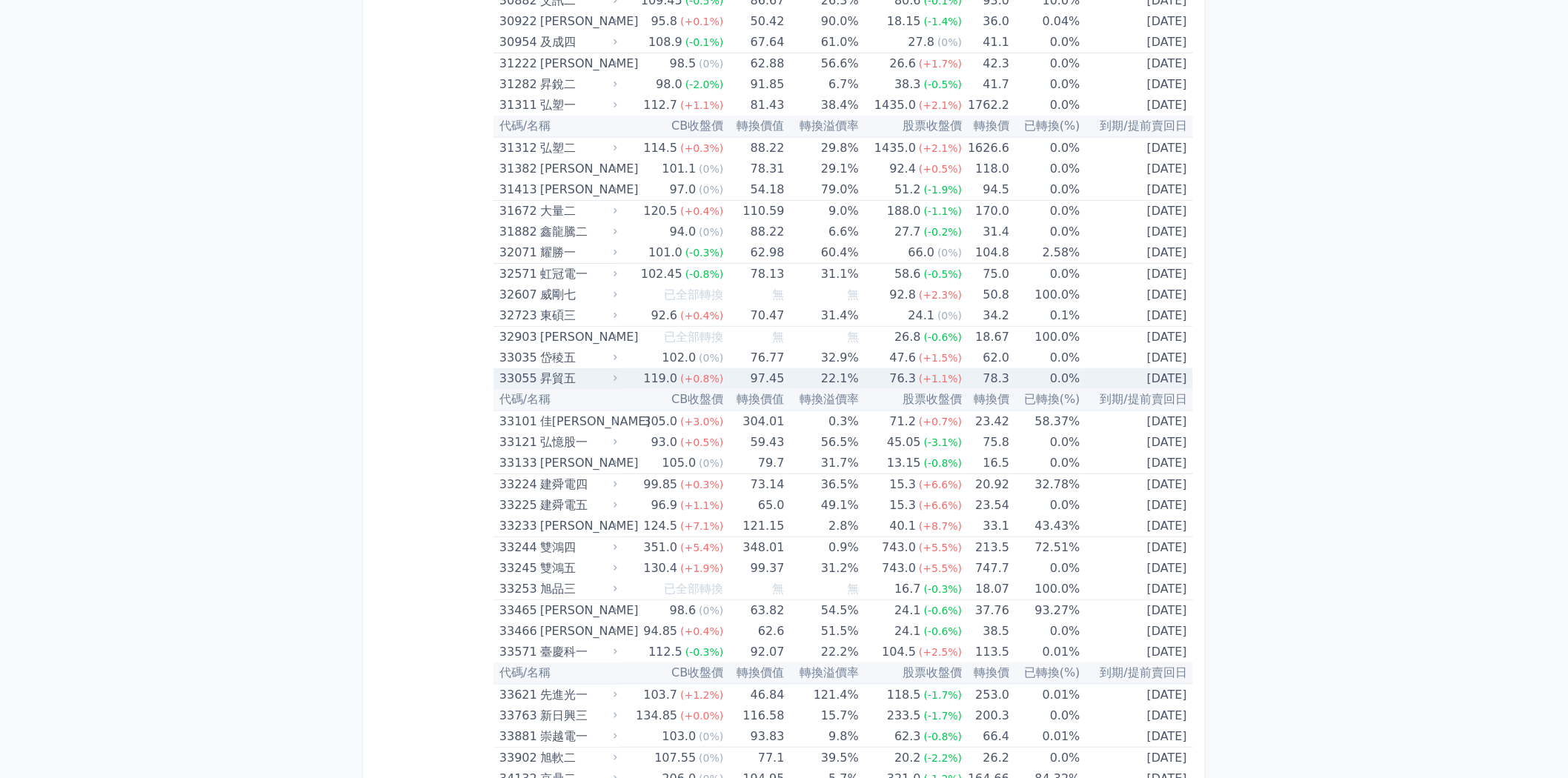
click at [690, 373] on span "(+0.8%)" at bounding box center [701, 379] width 43 height 12
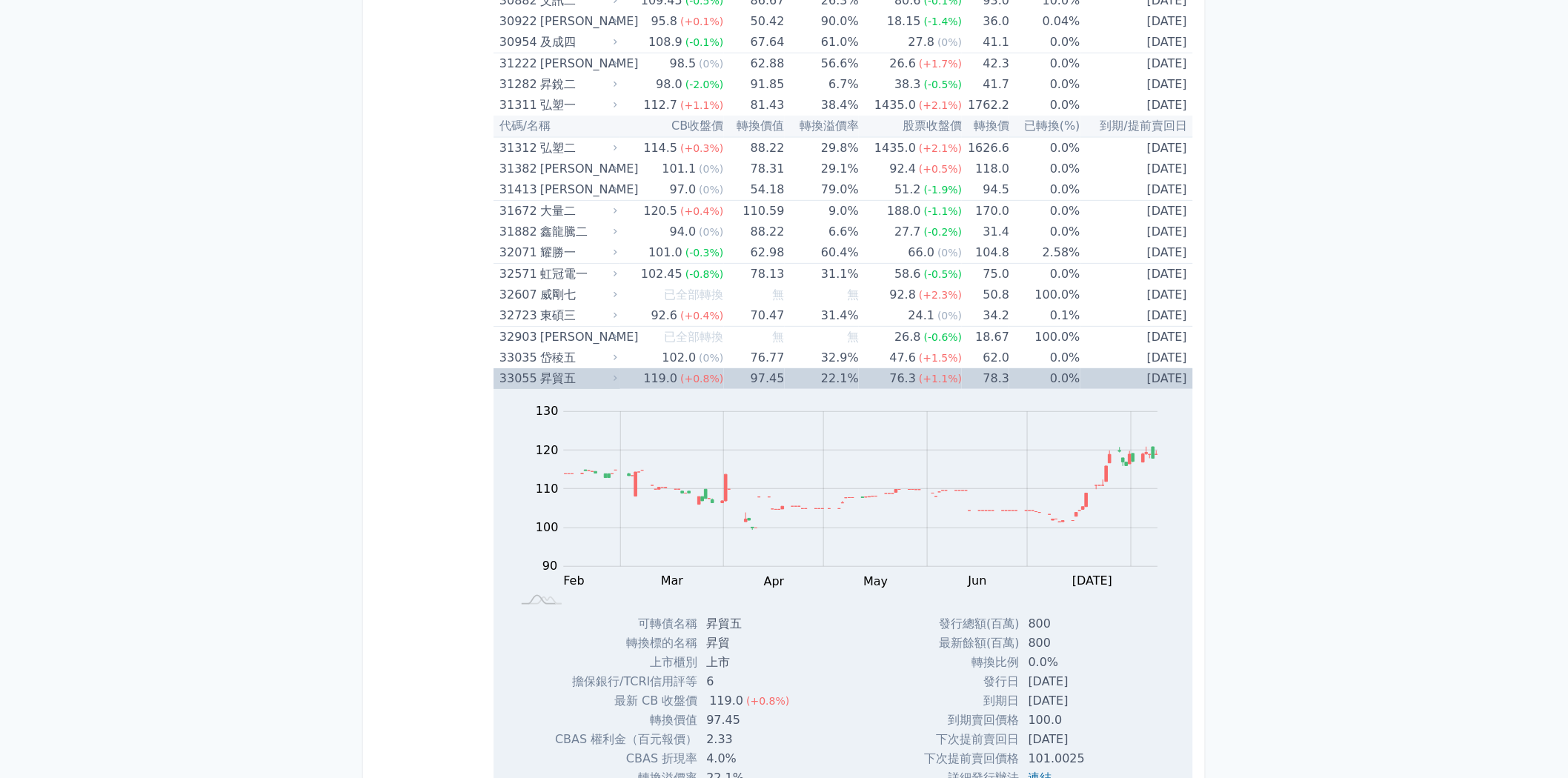
click at [690, 373] on span "(+0.8%)" at bounding box center [701, 379] width 43 height 12
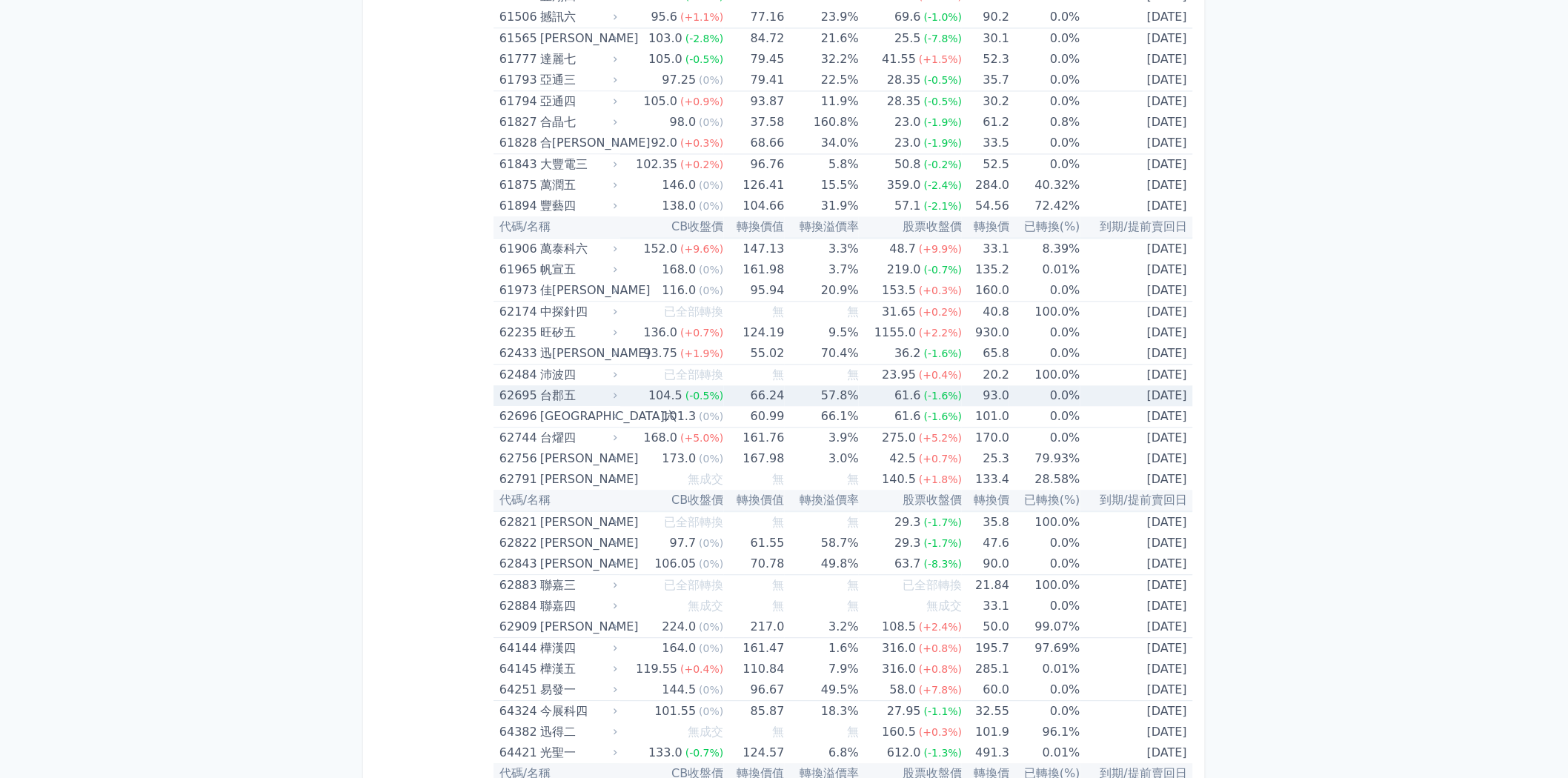
scroll to position [5929, 0]
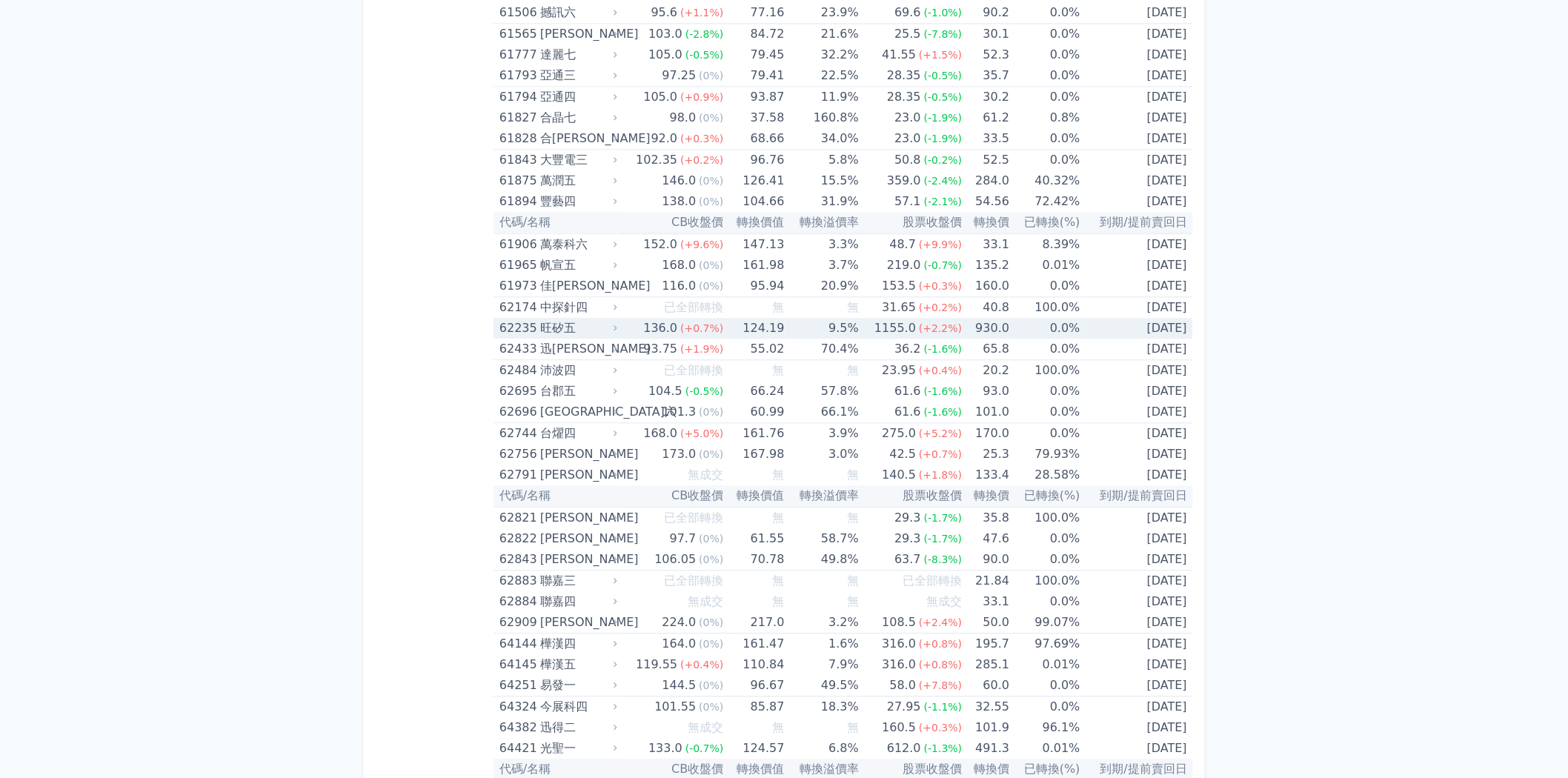
click at [1020, 318] on td "0.0%" at bounding box center [1043, 328] width 70 height 21
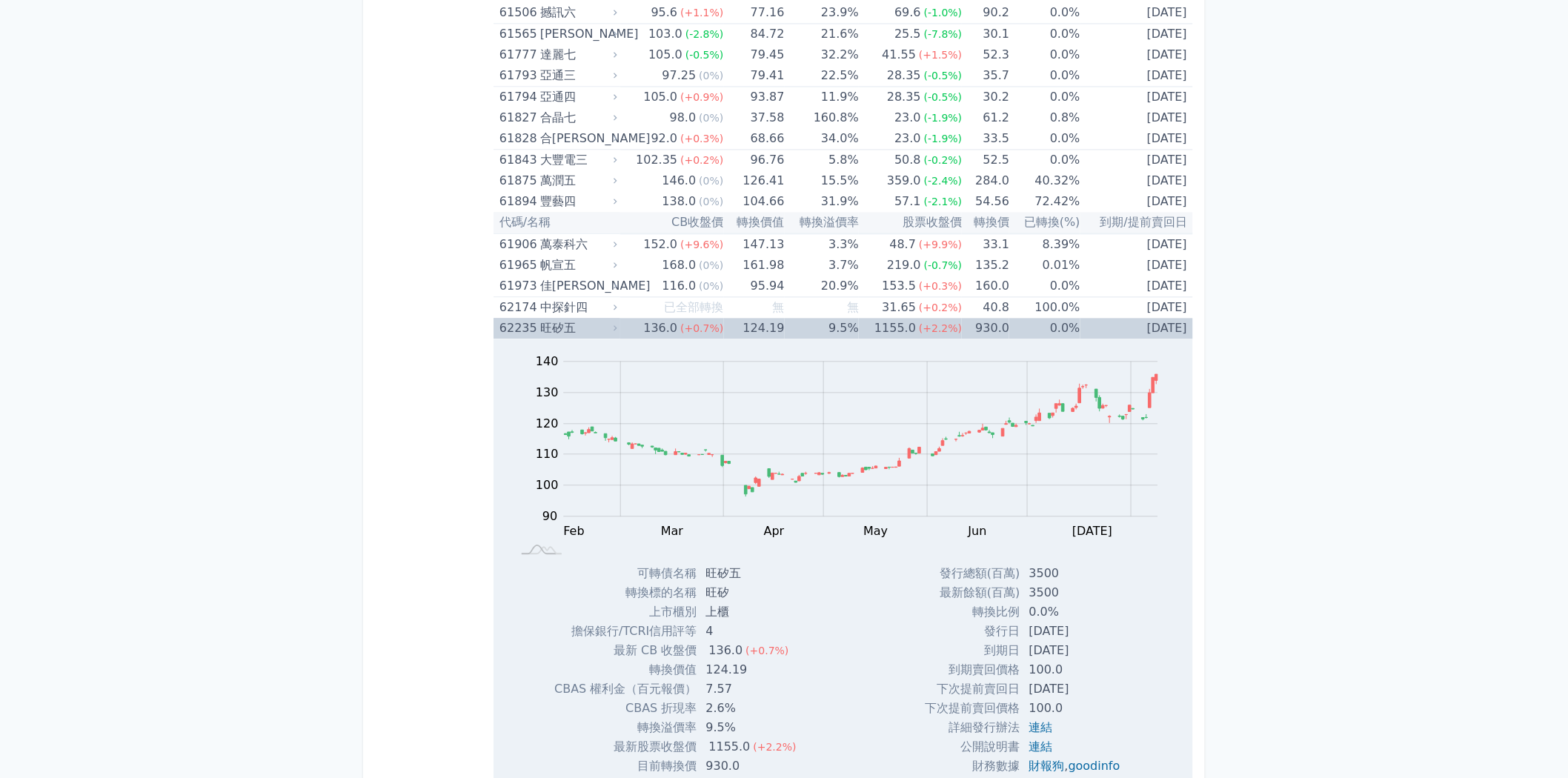
click at [1020, 318] on td "0.0%" at bounding box center [1043, 328] width 70 height 21
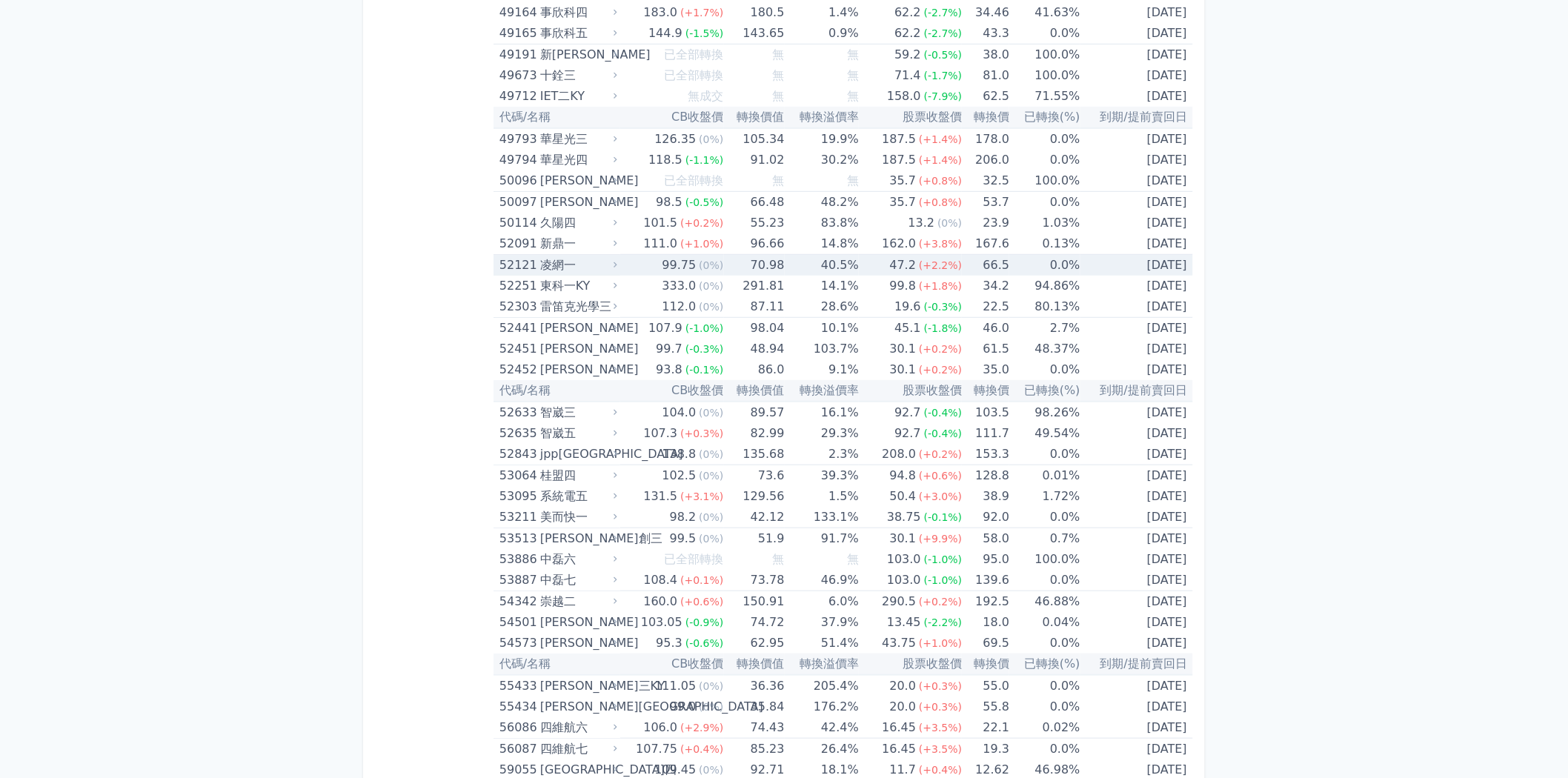
scroll to position [4446, 0]
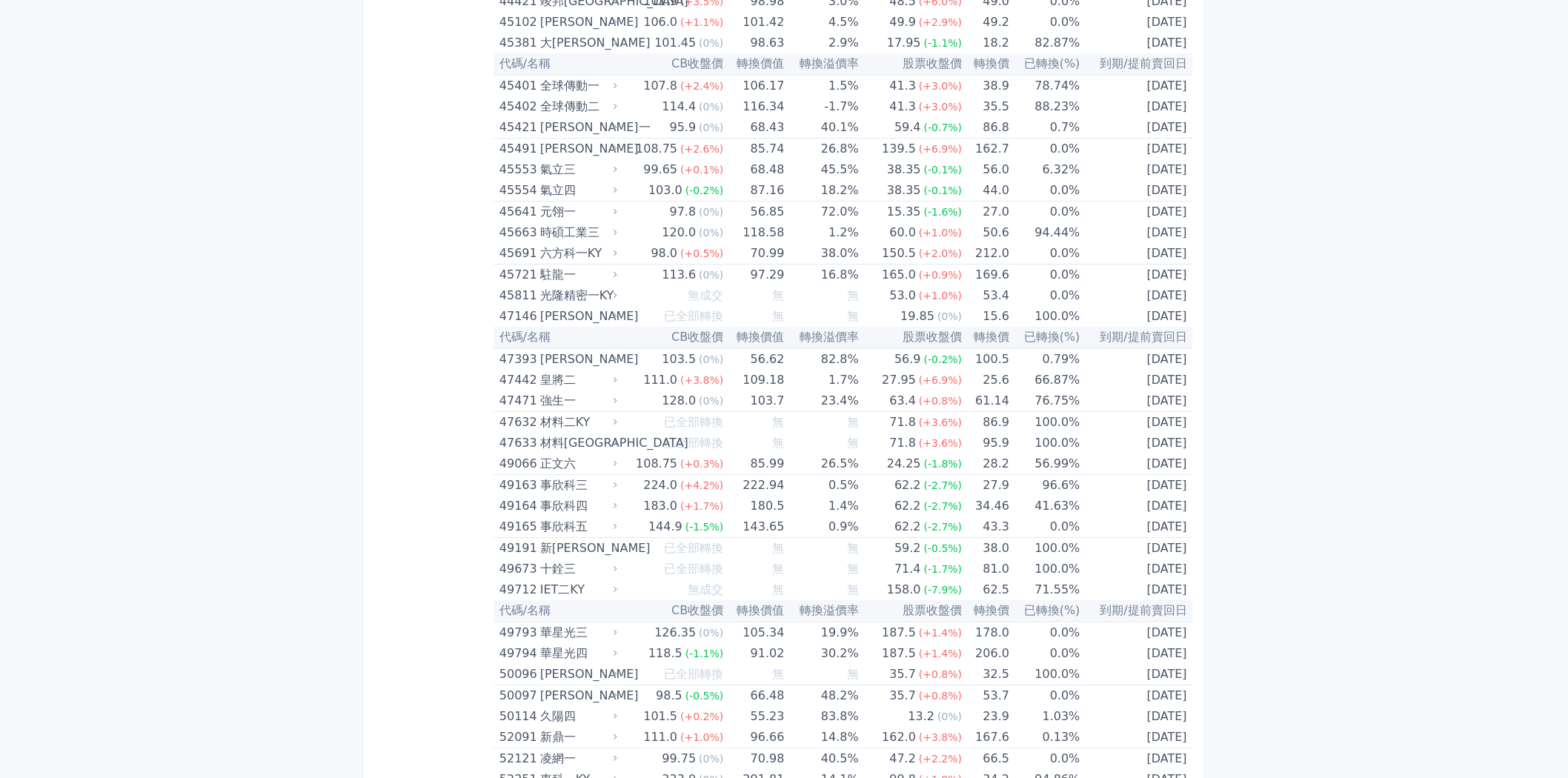
click at [187, 730] on div "可轉債列表 財務數據 可轉債列表 財務數據 登出 登出 按代號排序 即將/近期發行 一年內到期 轉換比例 低收盤價 轉換價值接近百元 低轉換溢價" at bounding box center [784, 181] width 1568 height 9256
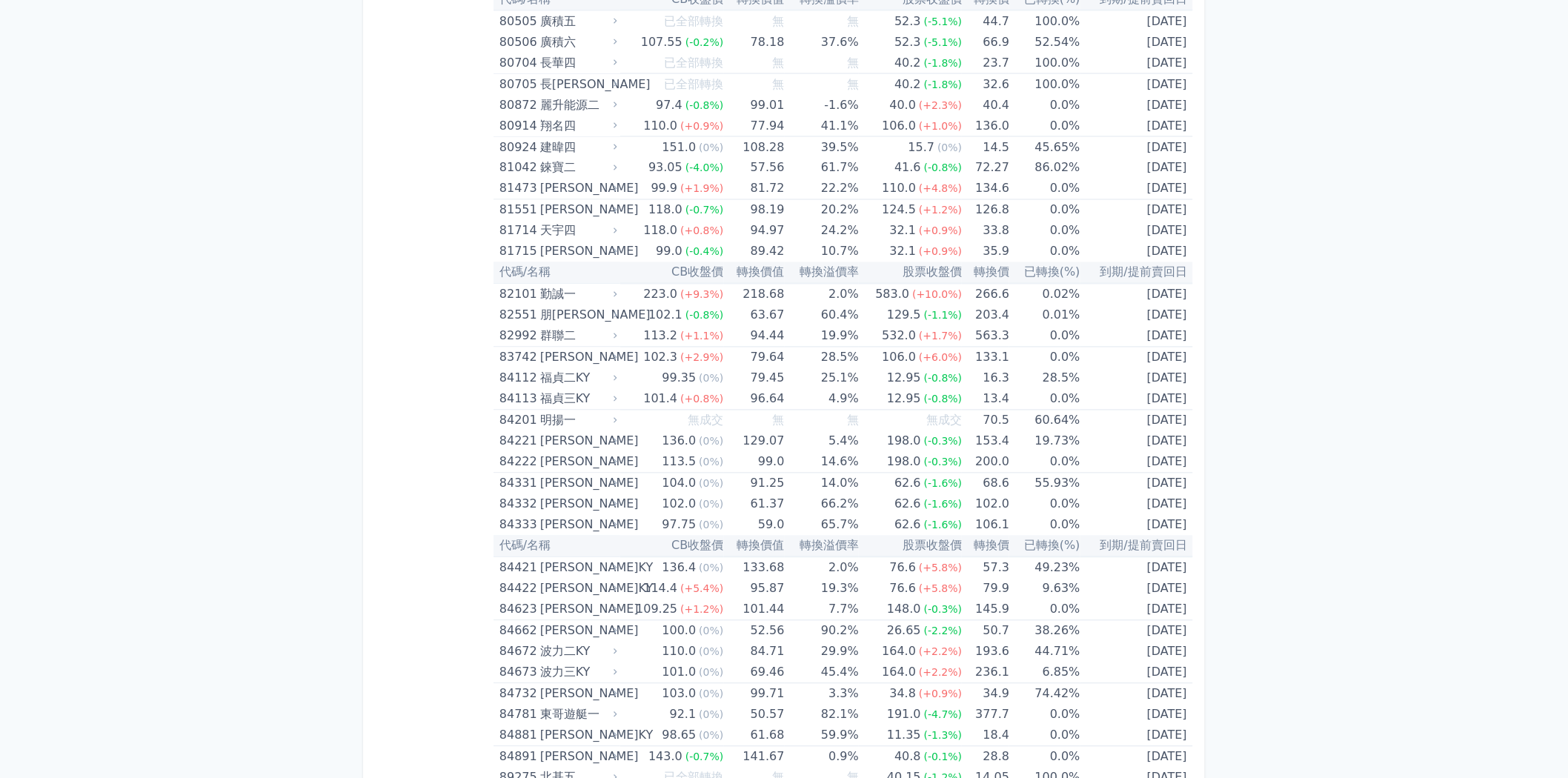
scroll to position [8234, 0]
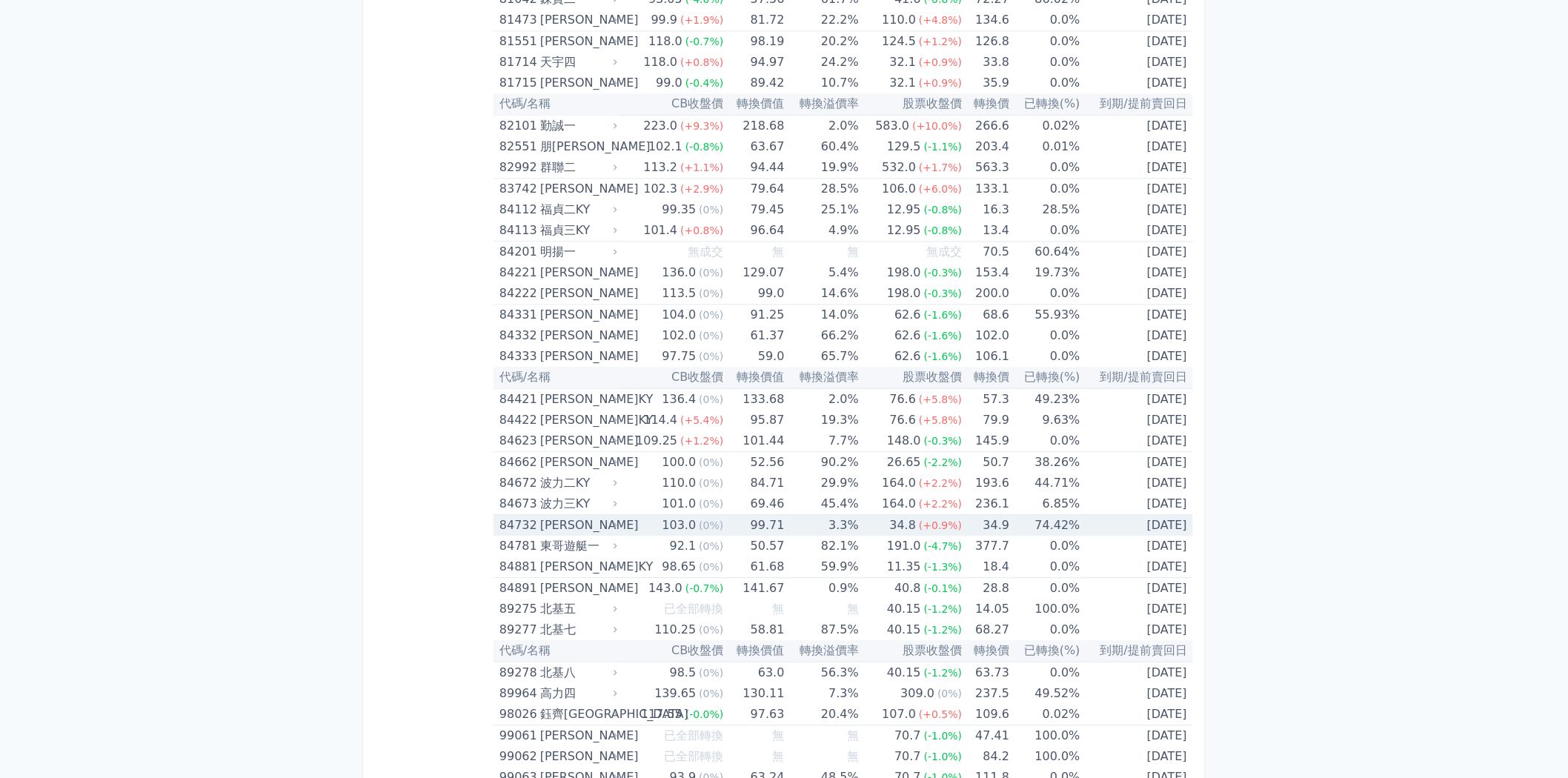
click at [682, 516] on div "103.0" at bounding box center [680, 527] width 40 height 21
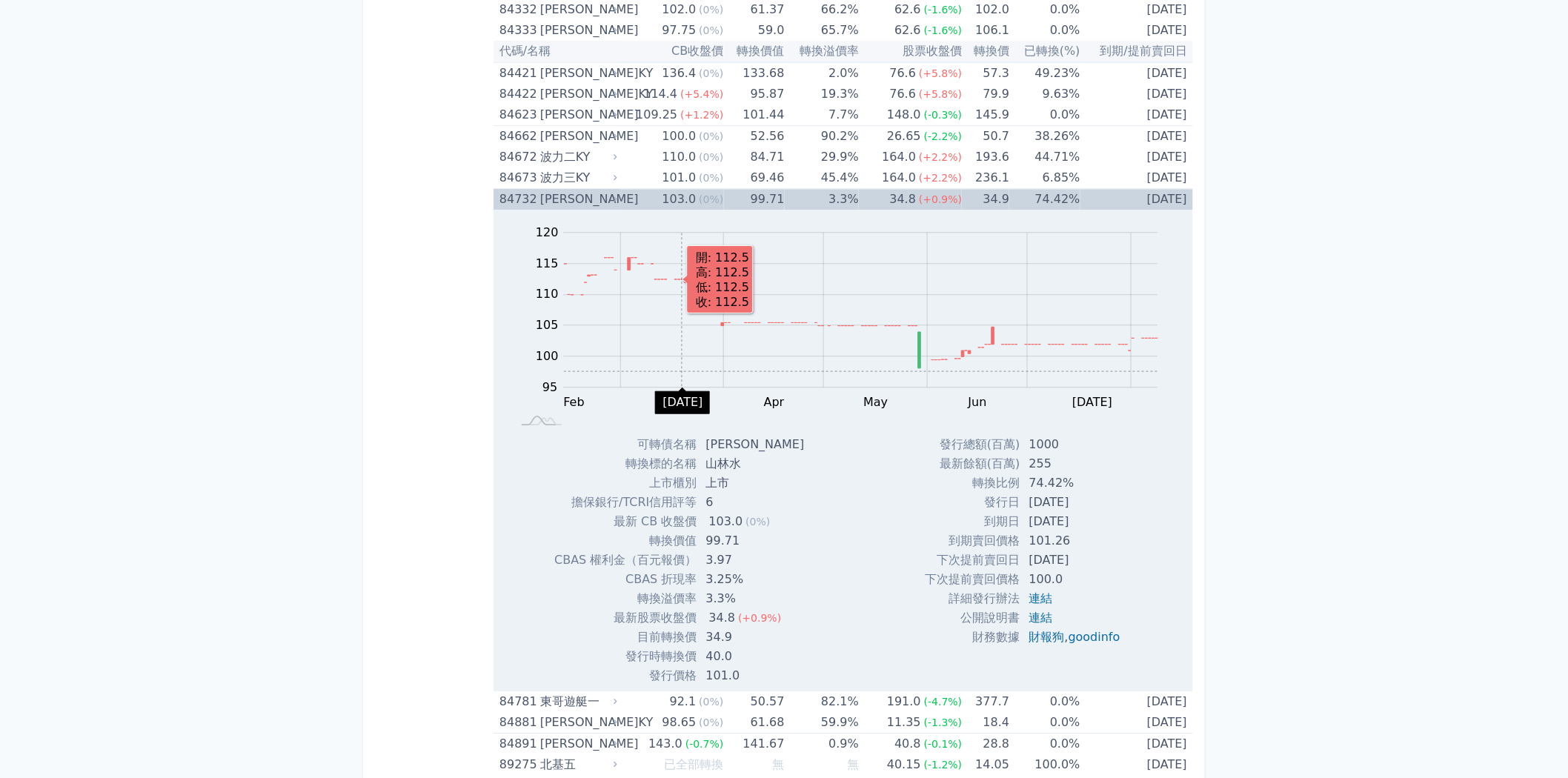
scroll to position [8563, 0]
click at [811, 187] on td "3.3%" at bounding box center [821, 198] width 74 height 21
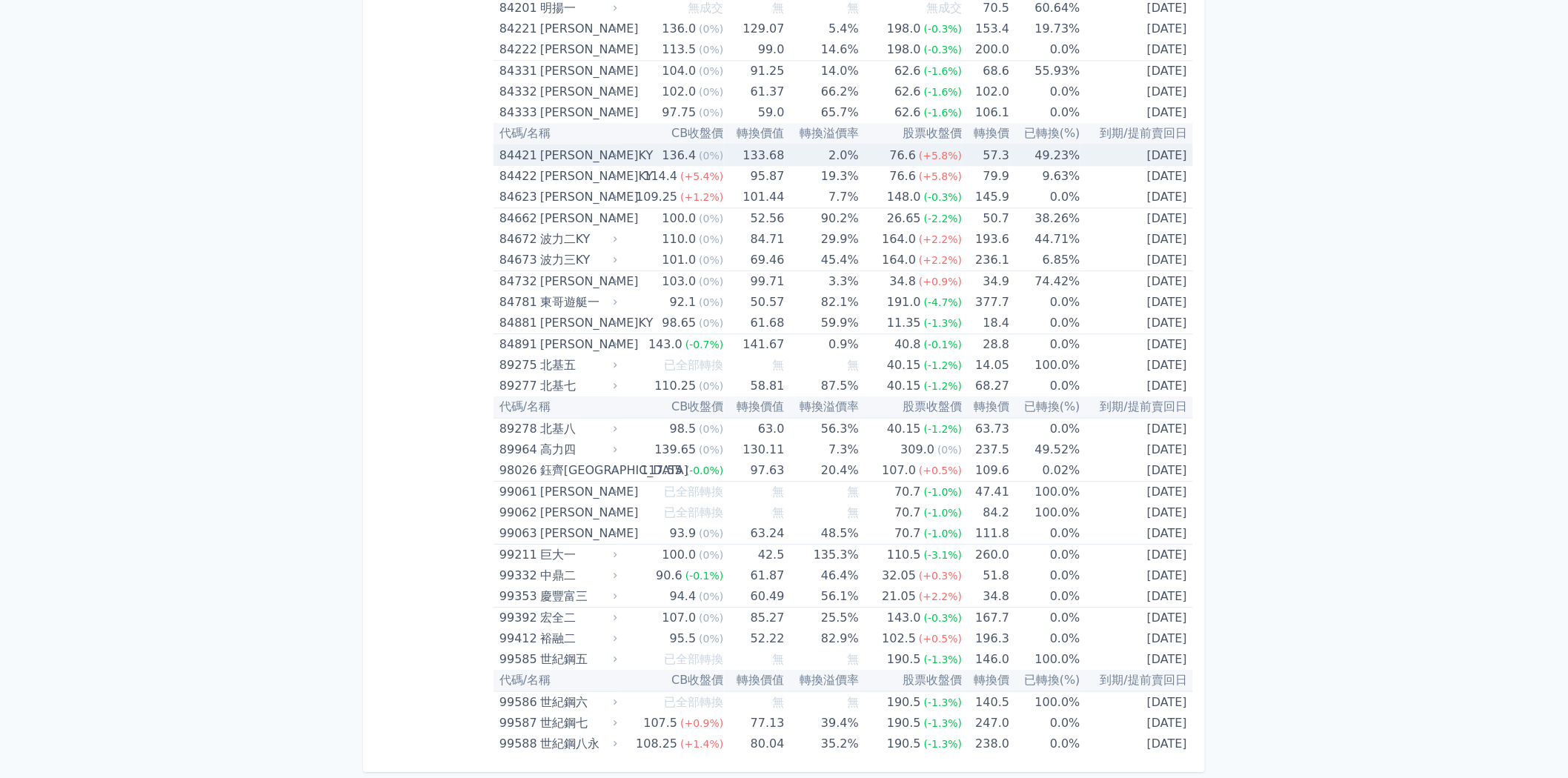
scroll to position [8435, 0]
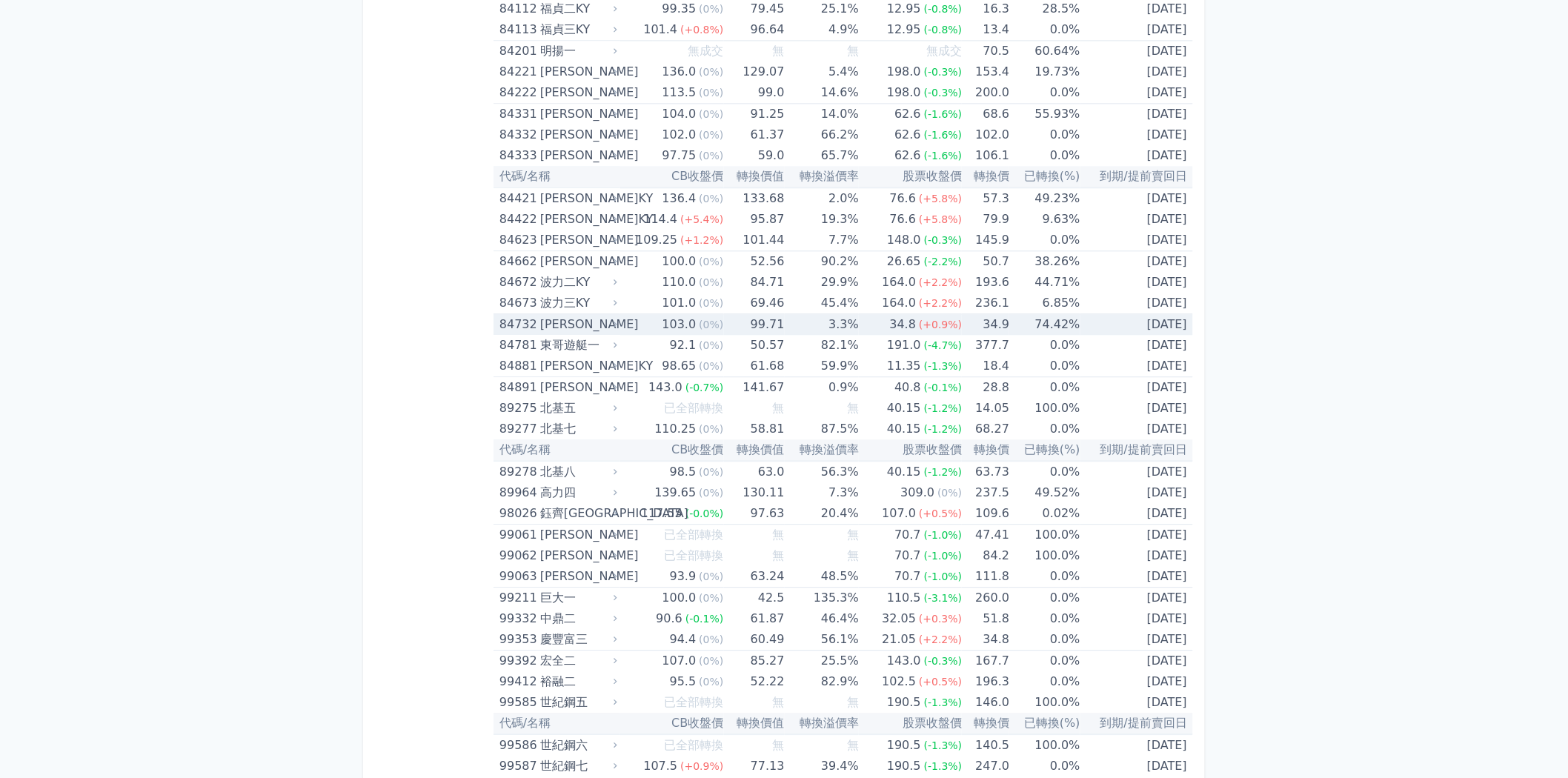
click at [847, 315] on td "3.3%" at bounding box center [821, 325] width 74 height 21
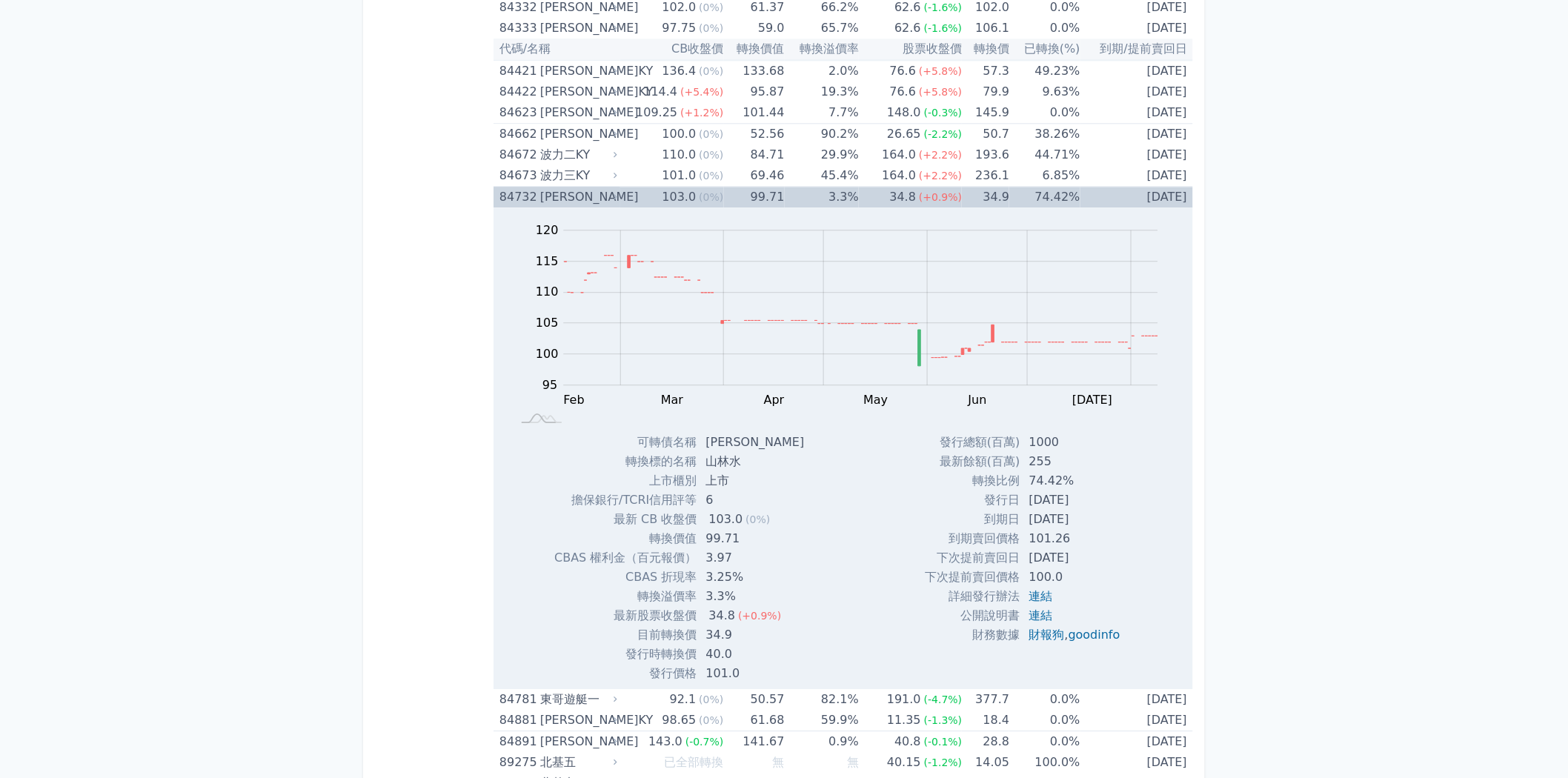
click at [581, 187] on div "[PERSON_NAME]" at bounding box center [576, 198] width 74 height 21
